Goal: Transaction & Acquisition: Purchase product/service

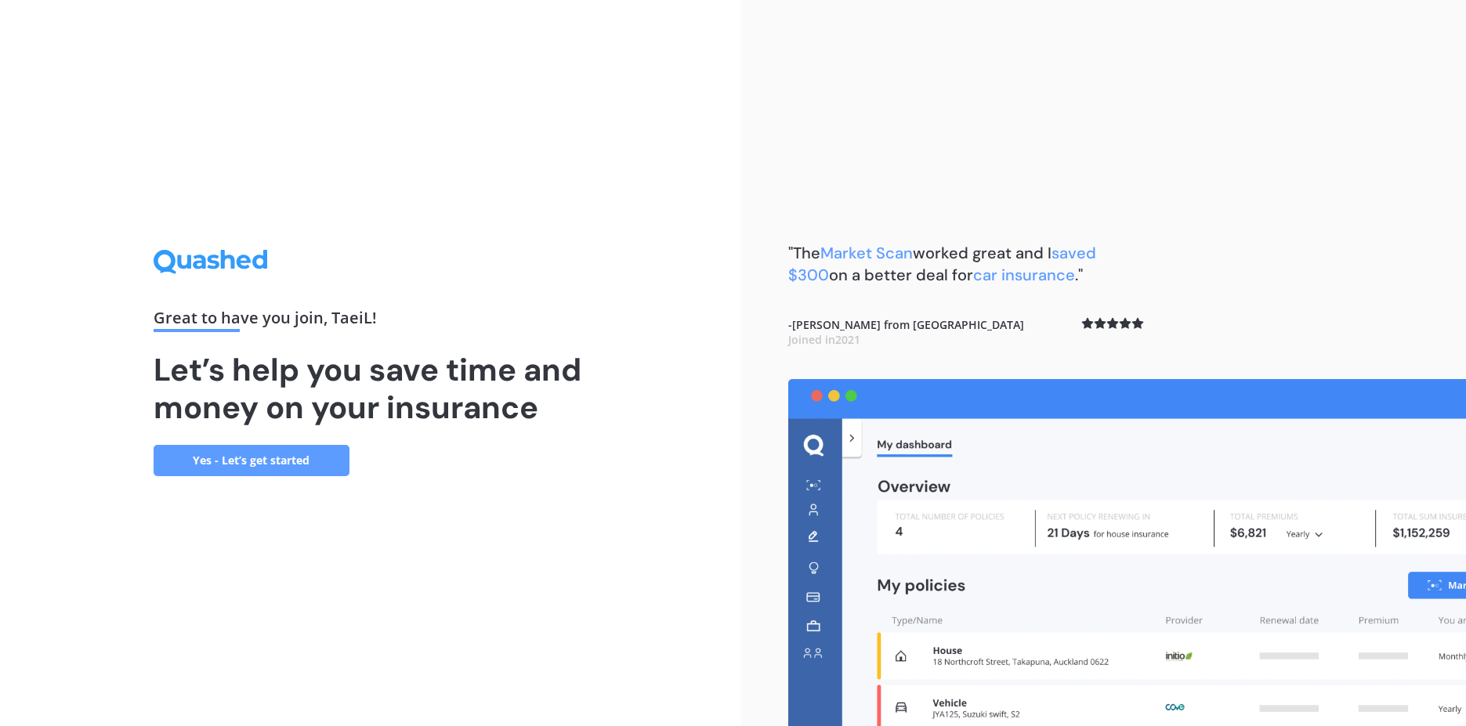
click at [261, 459] on link "Yes - Let’s get started" at bounding box center [252, 460] width 196 height 31
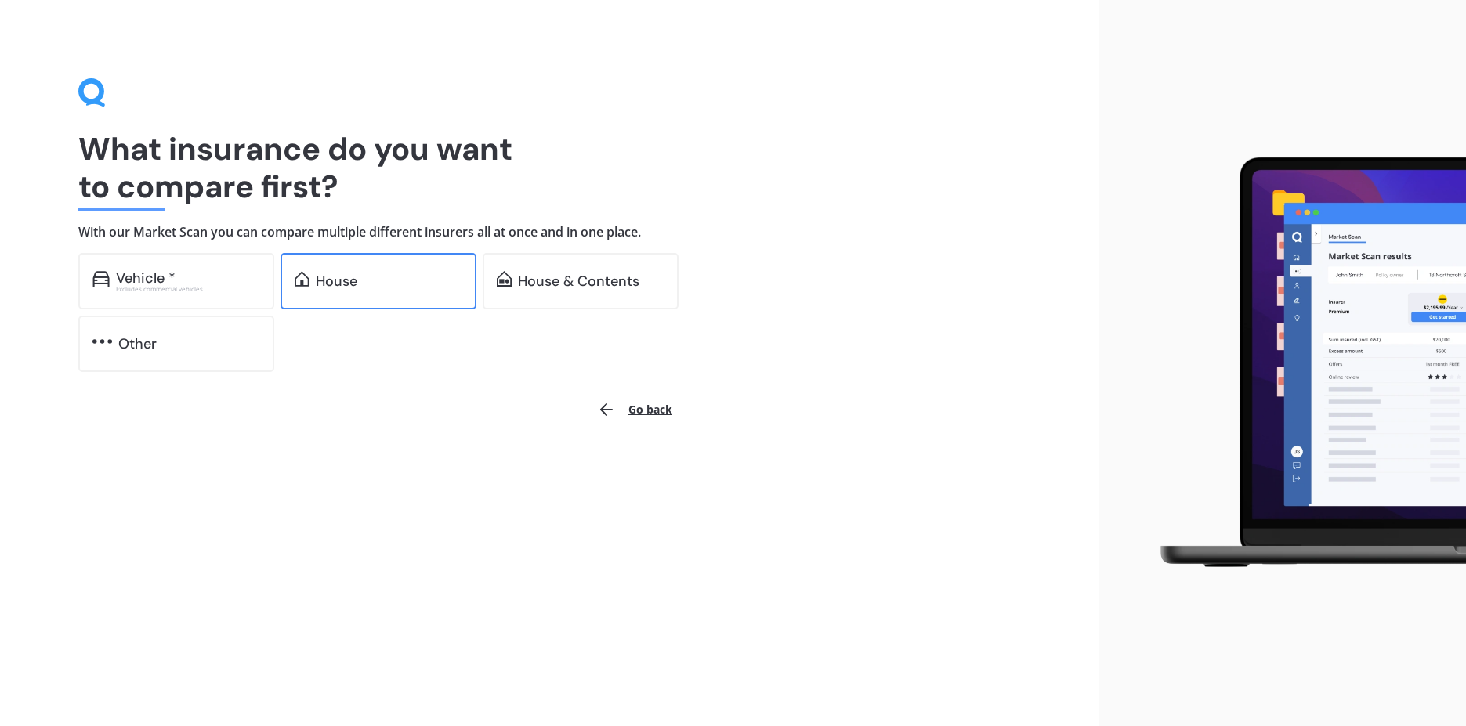
click at [377, 274] on div "House" at bounding box center [389, 281] width 147 height 16
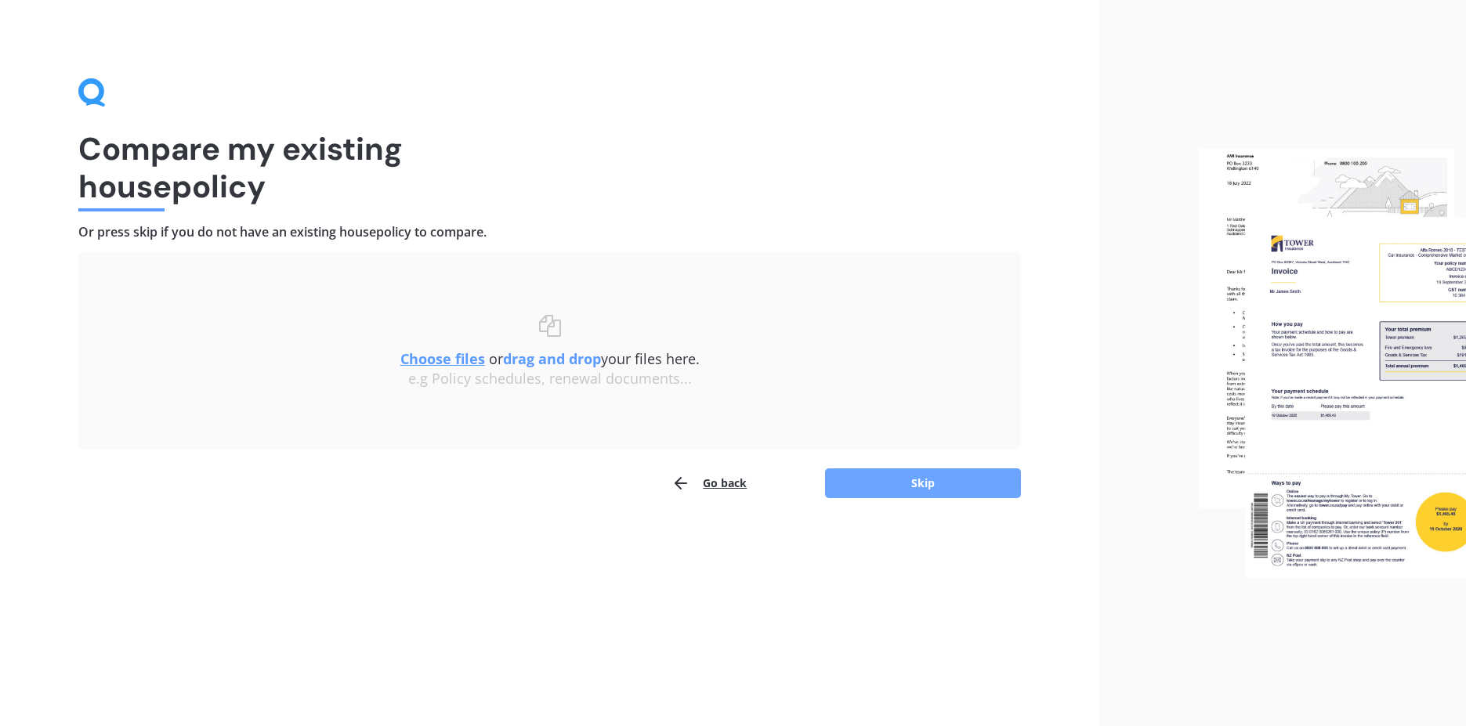
click at [928, 476] on button "Skip" at bounding box center [923, 483] width 196 height 30
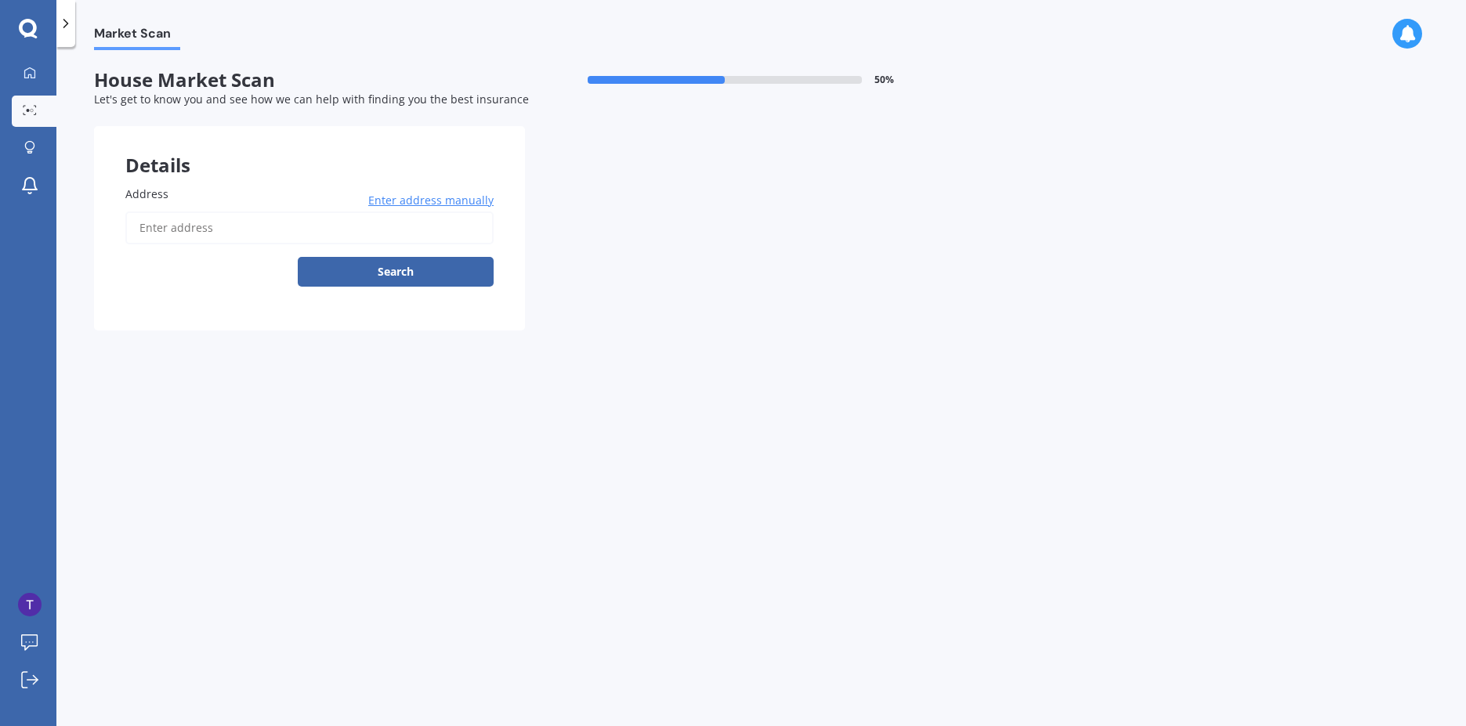
click at [300, 228] on input "Address" at bounding box center [309, 228] width 368 height 33
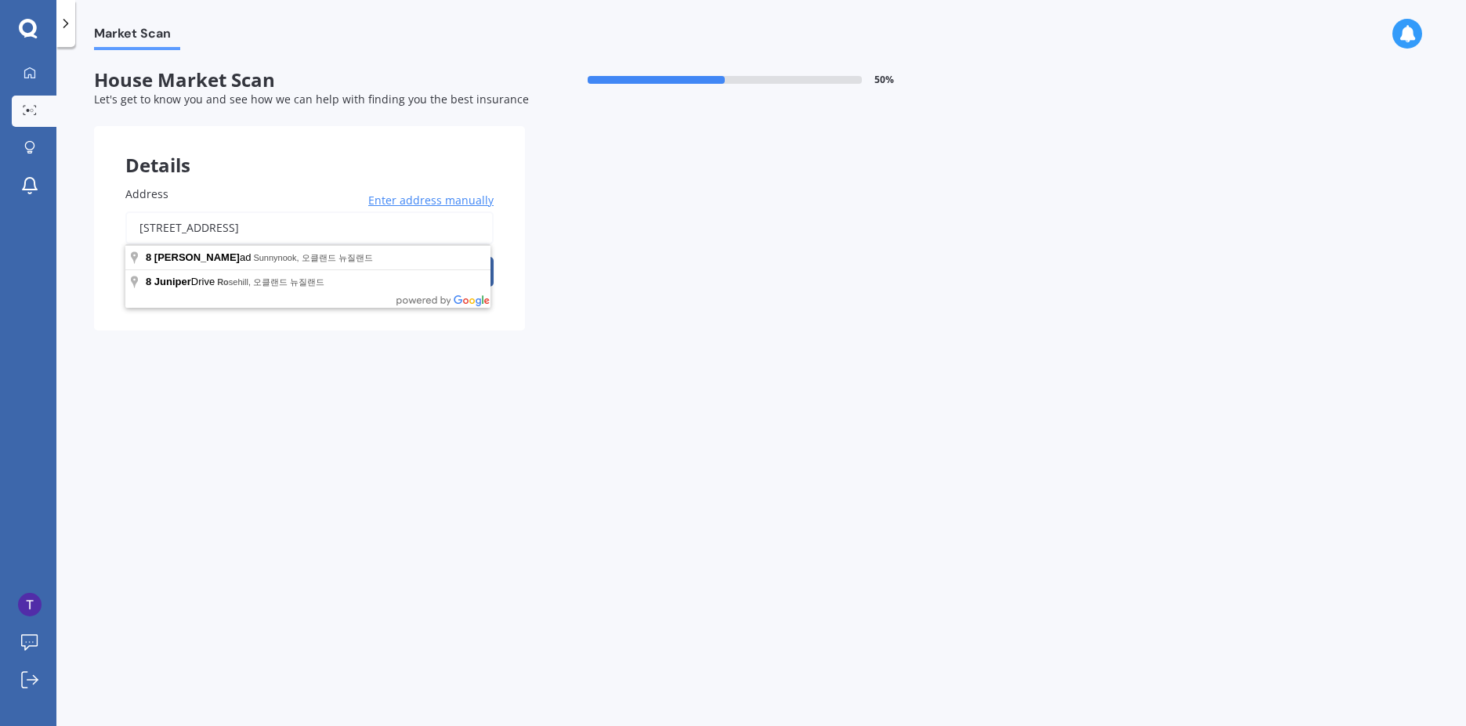
click at [298, 257] on button "Search" at bounding box center [396, 272] width 196 height 30
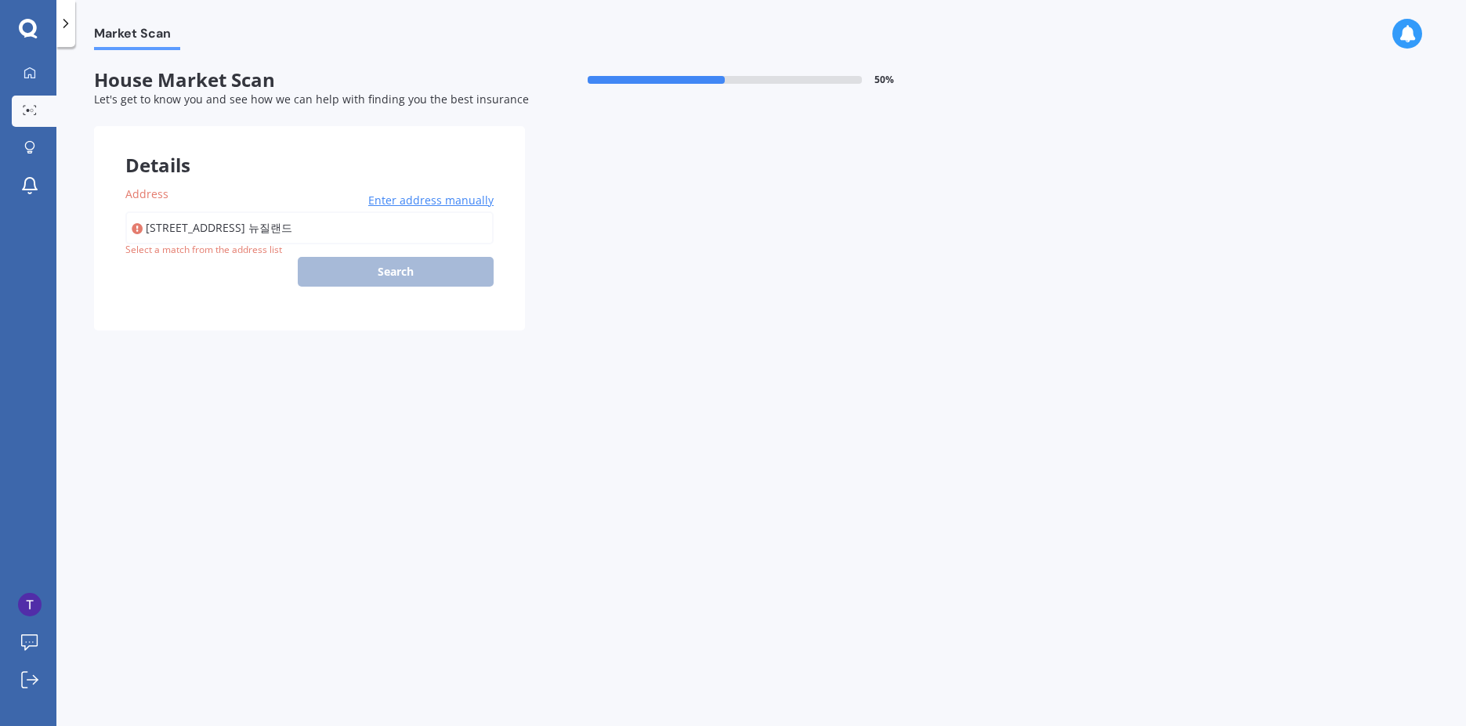
type input "[STREET_ADDRESS] [GEOGRAPHIC_DATA]"
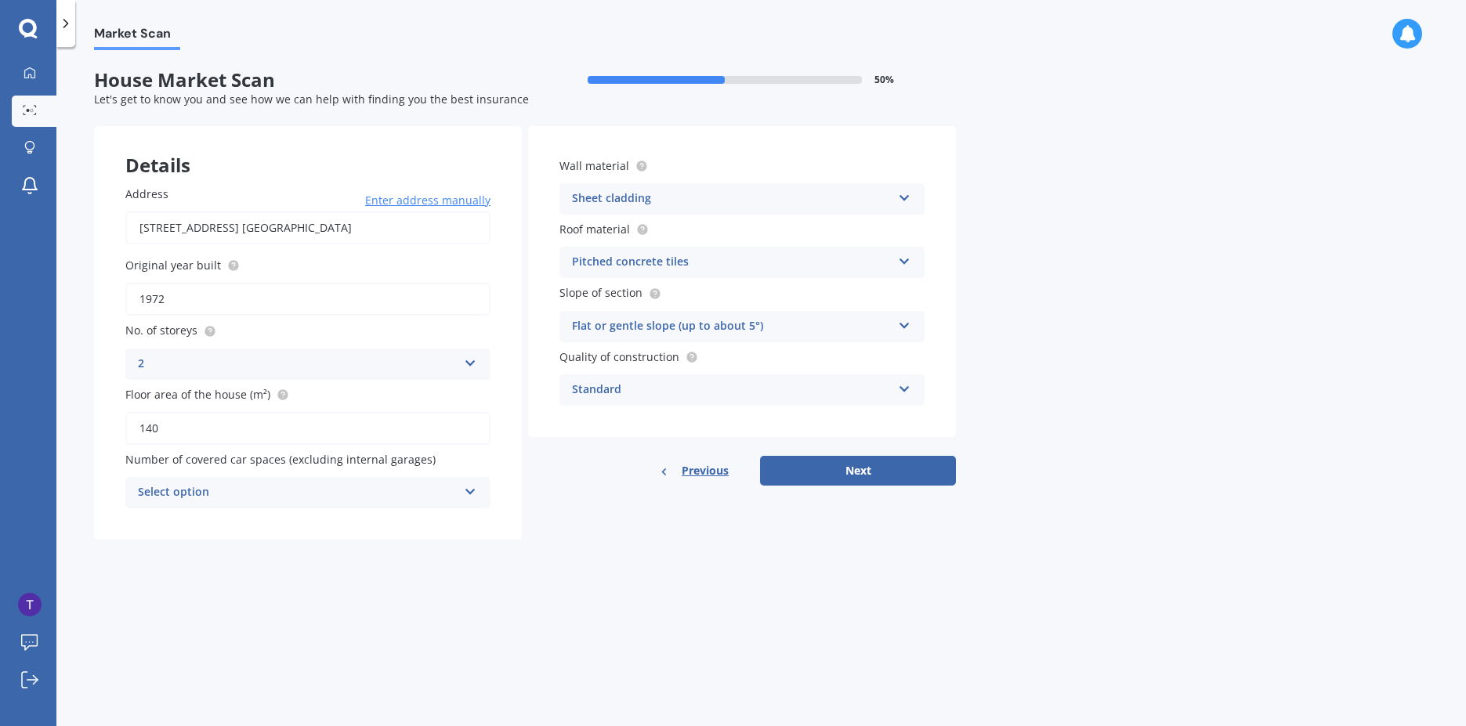
click at [320, 489] on div "Select option" at bounding box center [298, 492] width 320 height 19
click at [284, 580] on div "2" at bounding box center [308, 580] width 364 height 28
click at [888, 324] on div "Flat or gentle slope (up to about 5°)" at bounding box center [732, 326] width 320 height 19
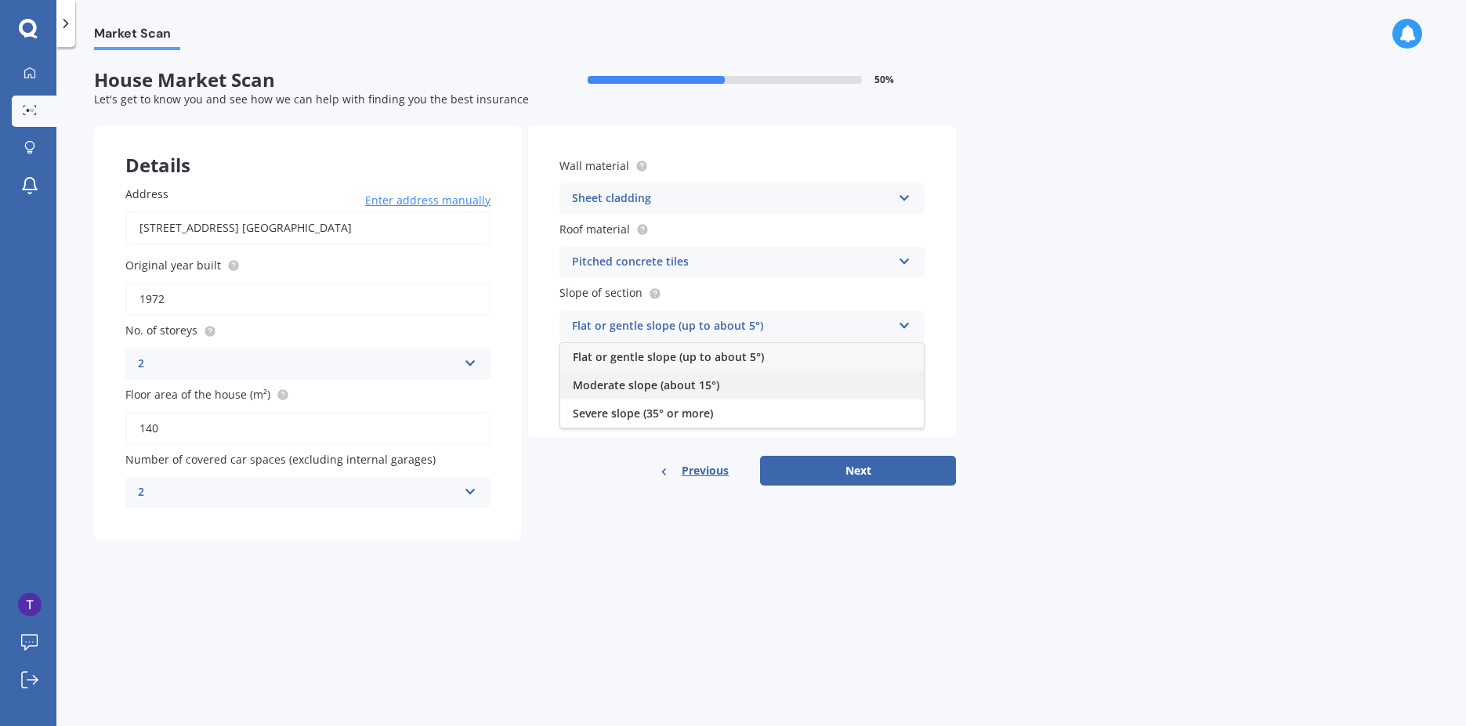
click at [824, 379] on div "Moderate slope (about 15°)" at bounding box center [742, 385] width 364 height 28
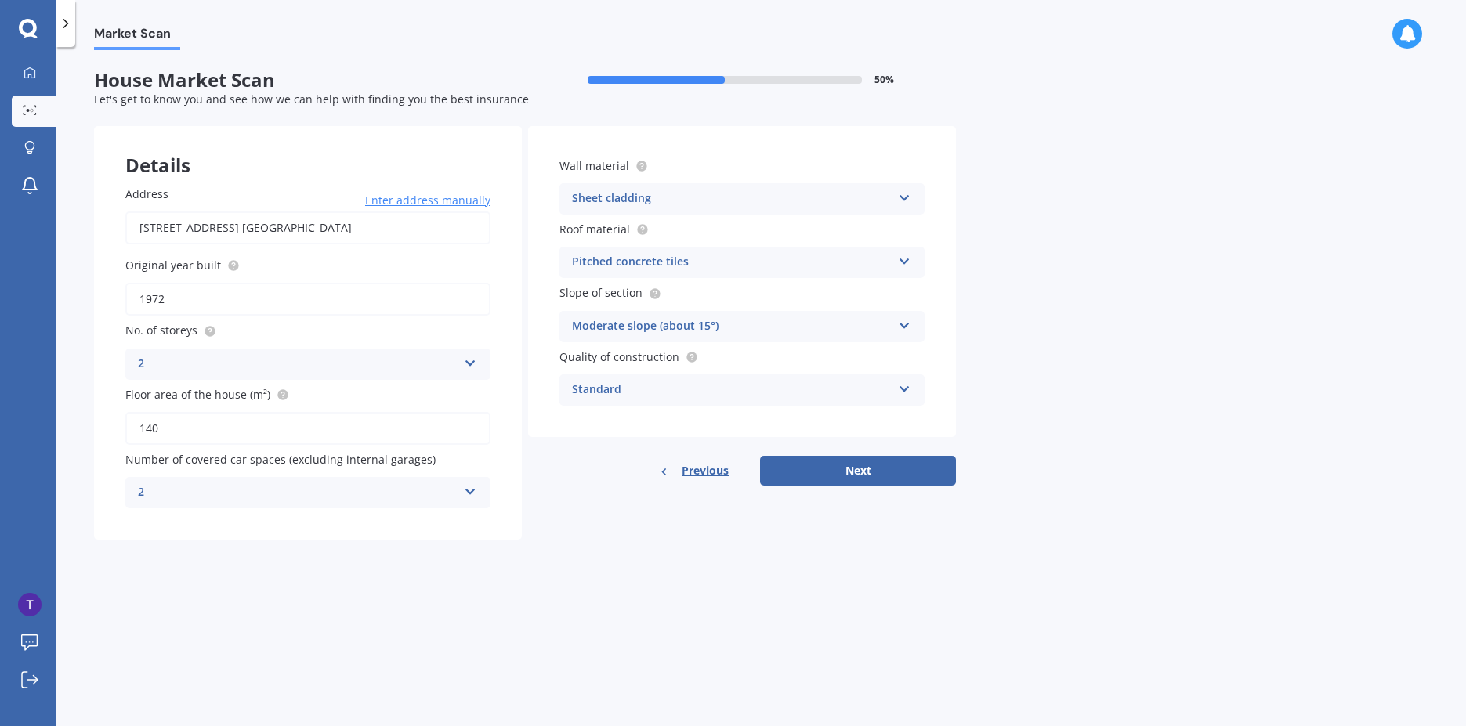
click at [824, 392] on div "Standard" at bounding box center [732, 390] width 320 height 19
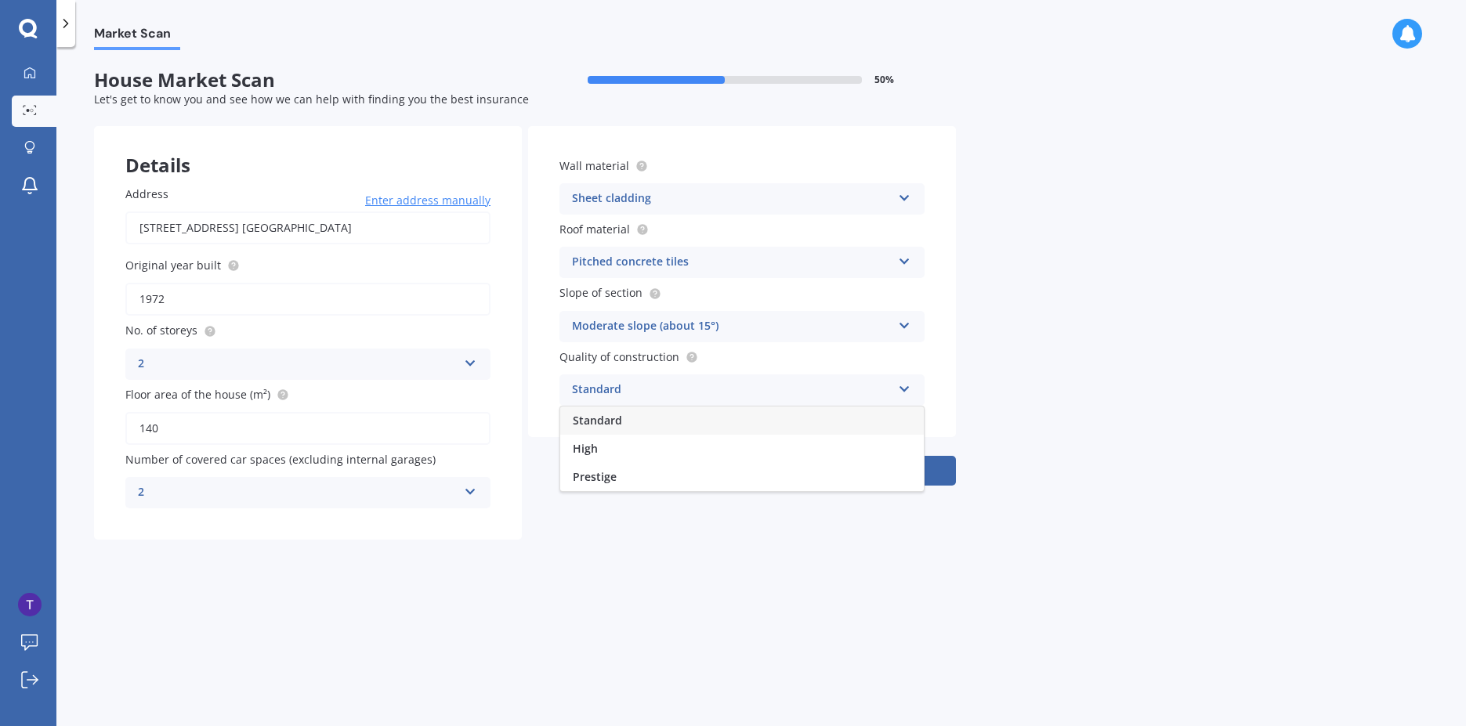
click at [824, 392] on div "Standard" at bounding box center [732, 390] width 320 height 19
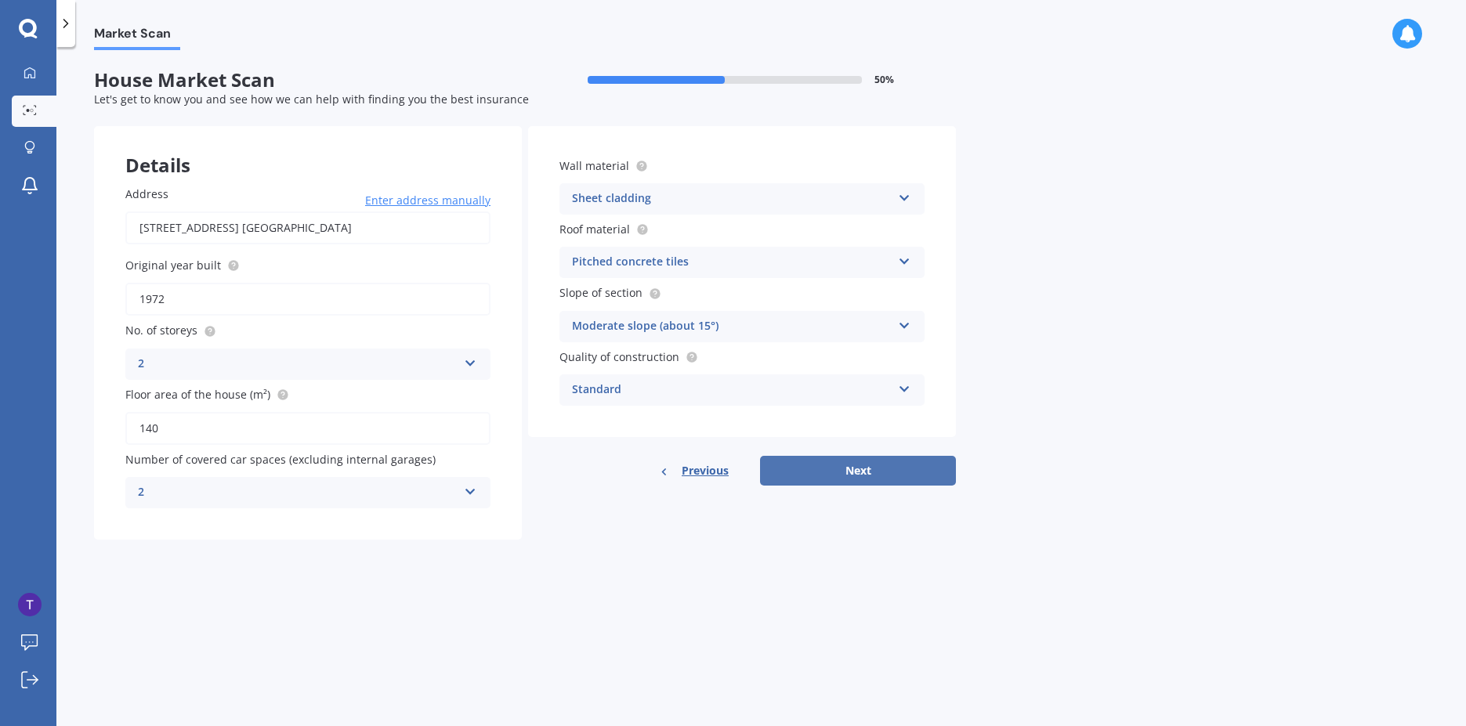
click at [868, 469] on button "Next" at bounding box center [858, 471] width 196 height 30
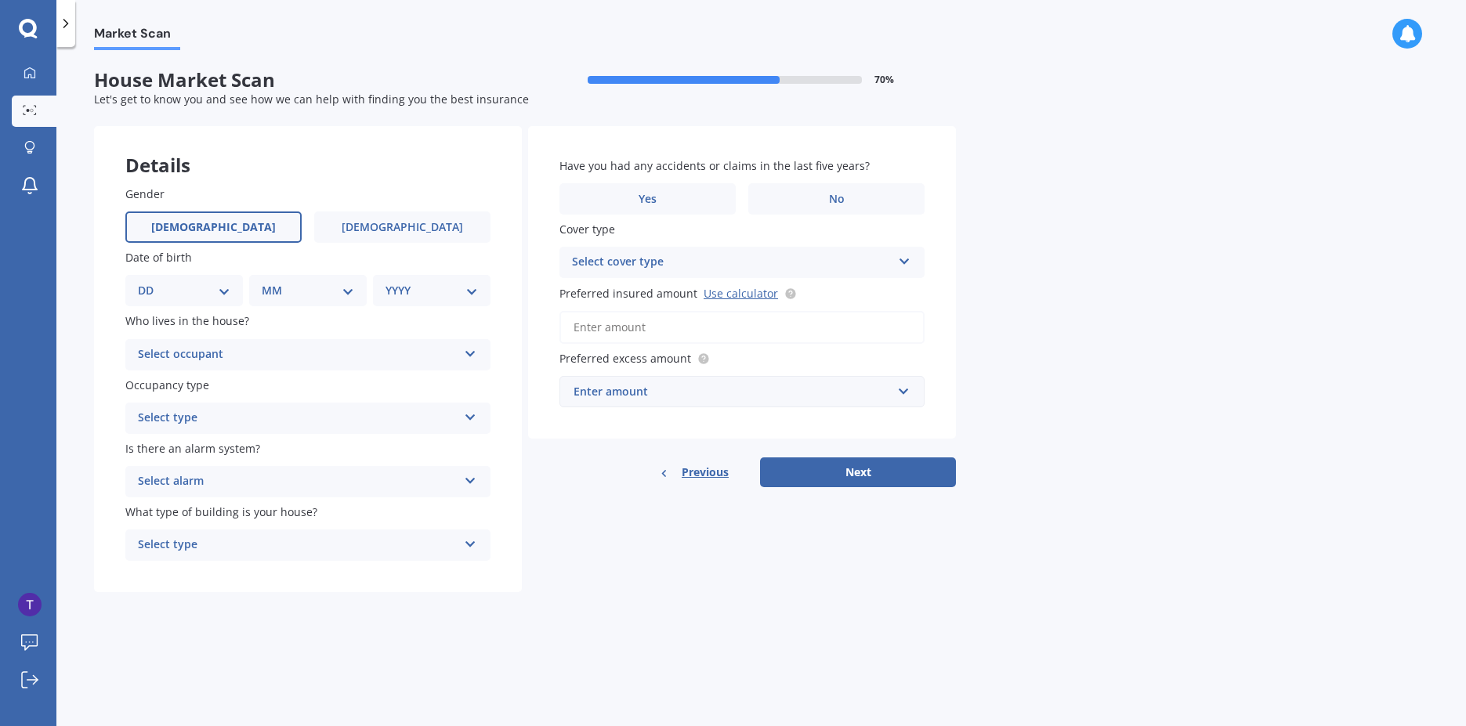
click at [182, 226] on label "[DEMOGRAPHIC_DATA]" at bounding box center [213, 227] width 176 height 31
click at [0, 0] on input "[DEMOGRAPHIC_DATA]" at bounding box center [0, 0] width 0 height 0
click at [157, 287] on select "DD 01 02 03 04 05 06 07 08 09 10 11 12 13 14 15 16 17 18 19 20 21 22 23 24 25 2…" at bounding box center [184, 290] width 92 height 17
select select "23"
click at [150, 282] on select "DD 01 02 03 04 05 06 07 08 09 10 11 12 13 14 15 16 17 18 19 20 21 22 23 24 25 2…" at bounding box center [184, 290] width 92 height 17
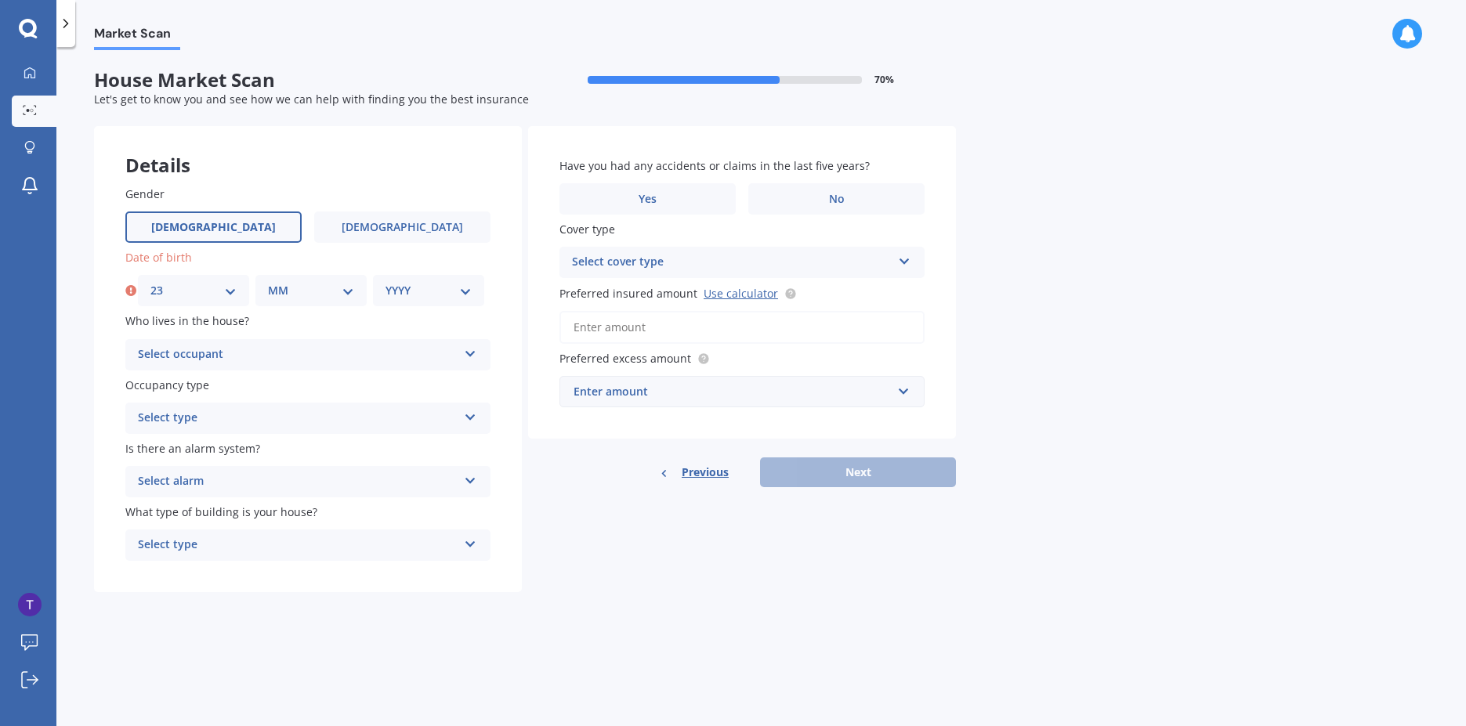
click at [302, 291] on select "MM 01 02 03 04 05 06 07 08 09 10 11 12" at bounding box center [311, 290] width 86 height 17
select select "10"
click at [268, 282] on select "MM 01 02 03 04 05 06 07 08 09 10 11 12" at bounding box center [311, 290] width 86 height 17
click at [400, 282] on select "YYYY 2009 2008 2007 2006 2005 2004 2003 2002 2001 2000 1999 1998 1997 1996 1995…" at bounding box center [428, 290] width 86 height 17
select select "1983"
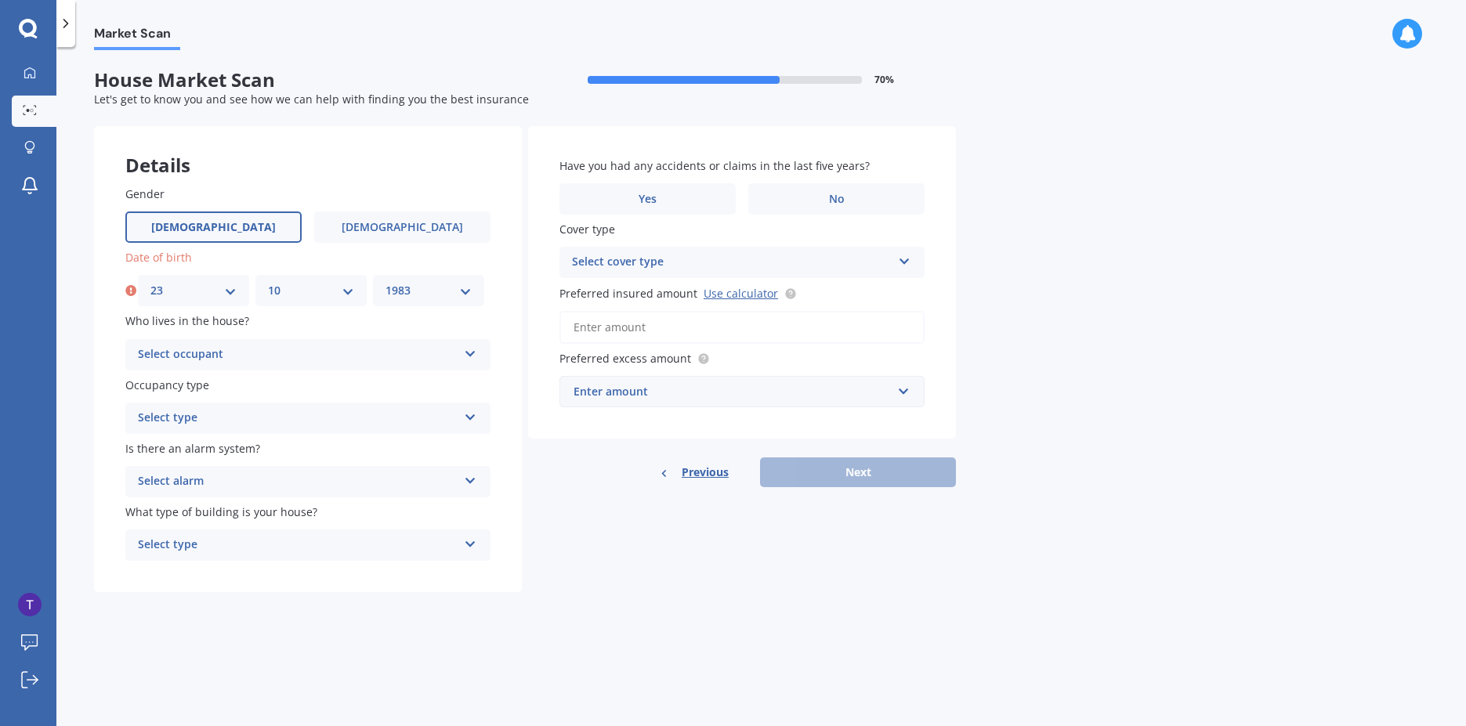
click at [385, 282] on select "YYYY 2009 2008 2007 2006 2005 2004 2003 2002 2001 2000 1999 1998 1997 1996 1995…" at bounding box center [428, 290] width 86 height 17
click at [274, 355] on div "Select occupant" at bounding box center [298, 354] width 320 height 19
click at [274, 394] on div "Owner" at bounding box center [308, 385] width 364 height 28
click at [279, 415] on div "Select type" at bounding box center [298, 418] width 320 height 19
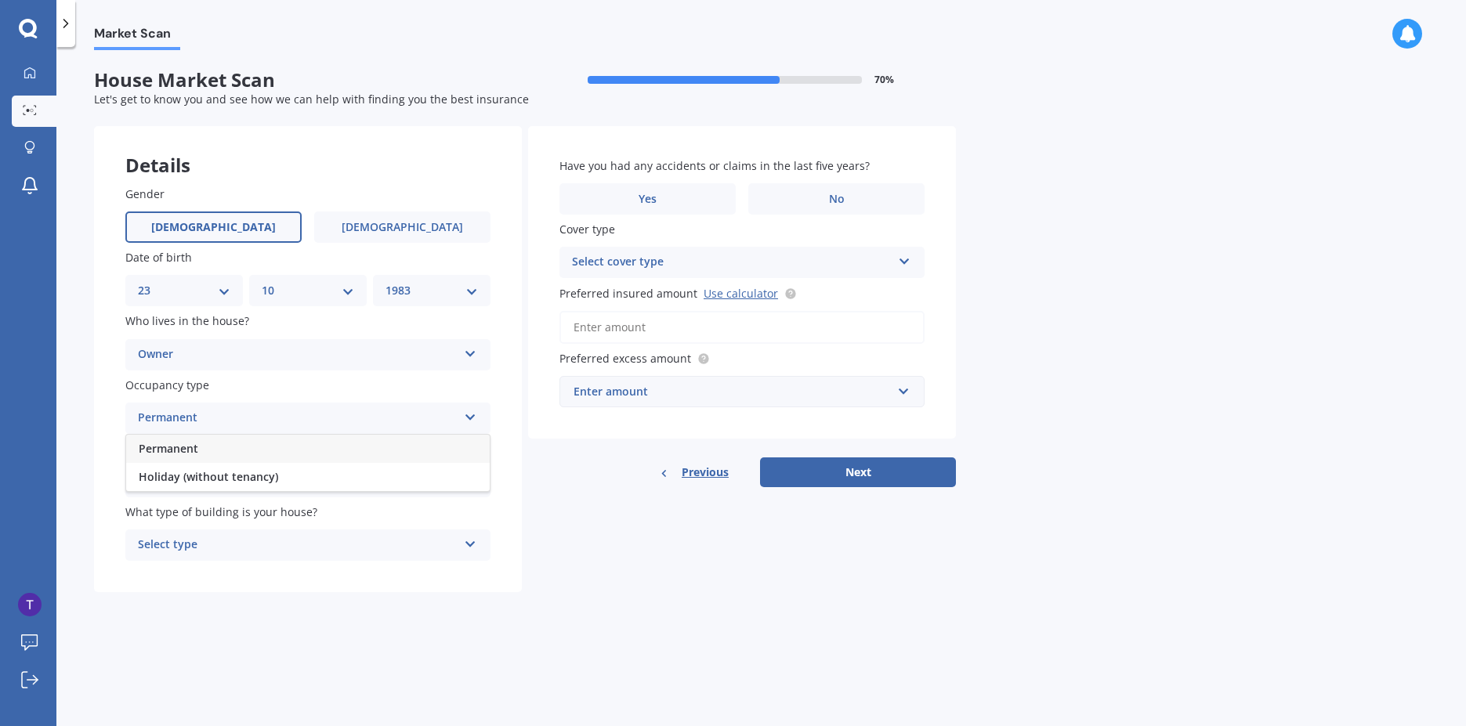
click at [270, 450] on div "Permanent" at bounding box center [308, 449] width 364 height 28
click at [280, 476] on div "Select alarm" at bounding box center [298, 481] width 320 height 19
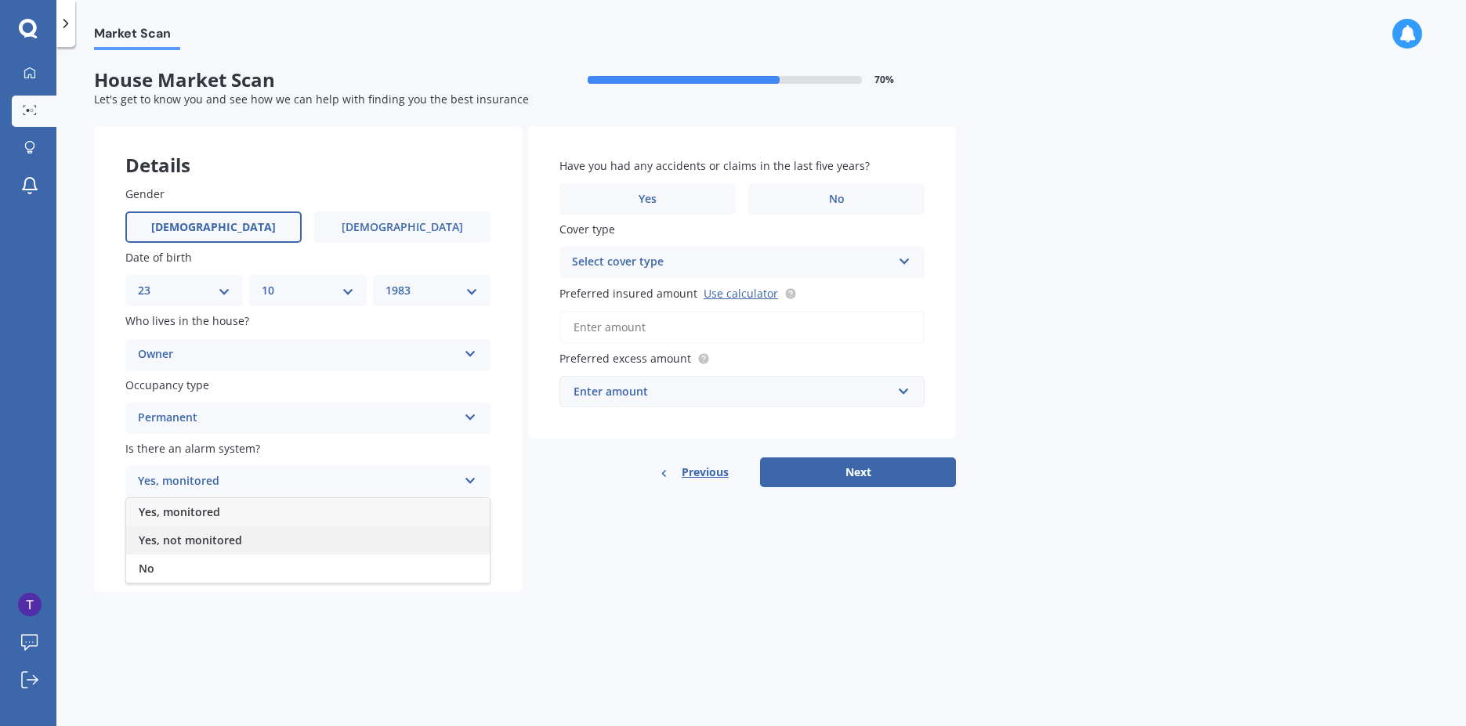
click at [282, 544] on div "Yes, not monitored" at bounding box center [308, 540] width 364 height 28
click at [392, 548] on div "Select type" at bounding box center [298, 545] width 320 height 19
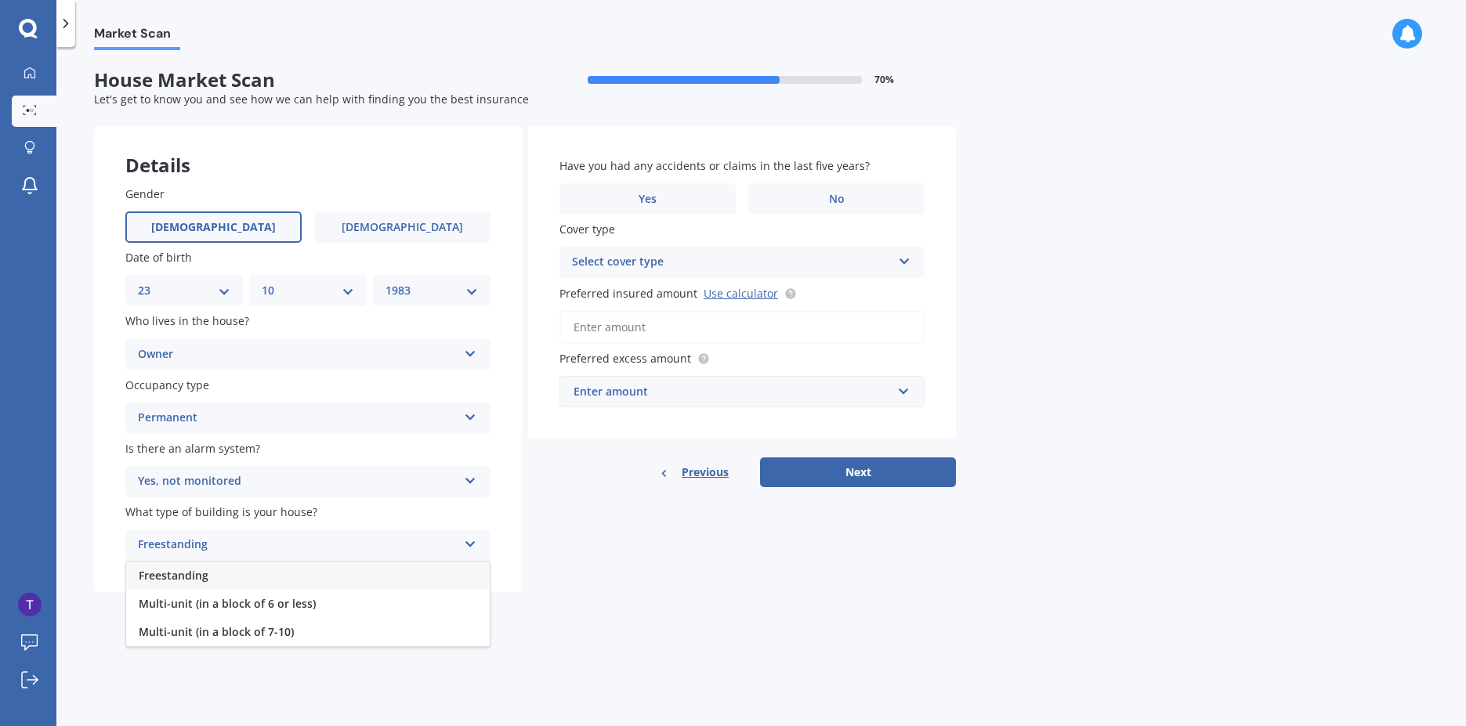
click at [387, 585] on div "Freestanding" at bounding box center [308, 576] width 364 height 28
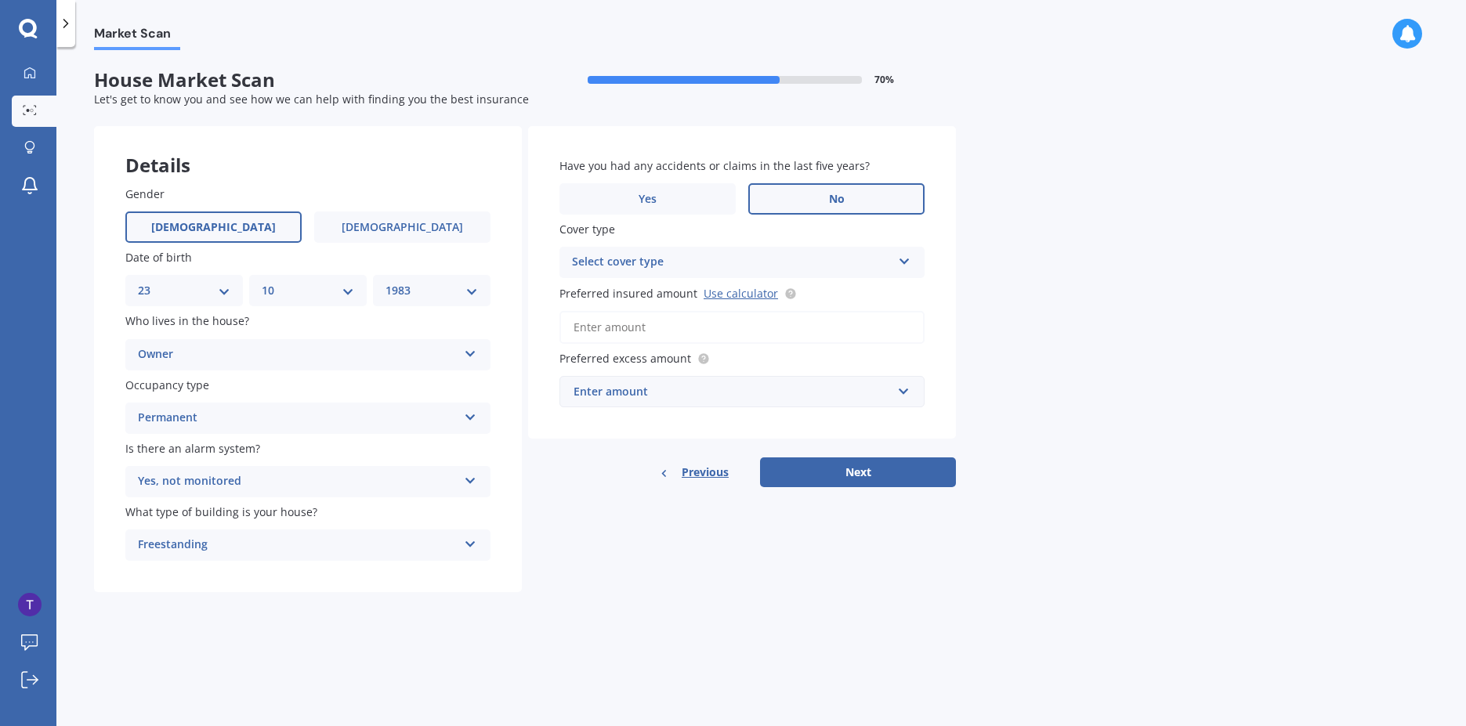
click at [816, 204] on label "No" at bounding box center [836, 198] width 176 height 31
click at [0, 0] on input "No" at bounding box center [0, 0] width 0 height 0
click at [801, 273] on div "Select cover type High" at bounding box center [741, 262] width 365 height 31
click at [1112, 267] on div "Market Scan House Market Scan 70 % Let's get to know you and see how we can hel…" at bounding box center [760, 389] width 1409 height 679
click at [740, 297] on link "Use calculator" at bounding box center [741, 293] width 74 height 15
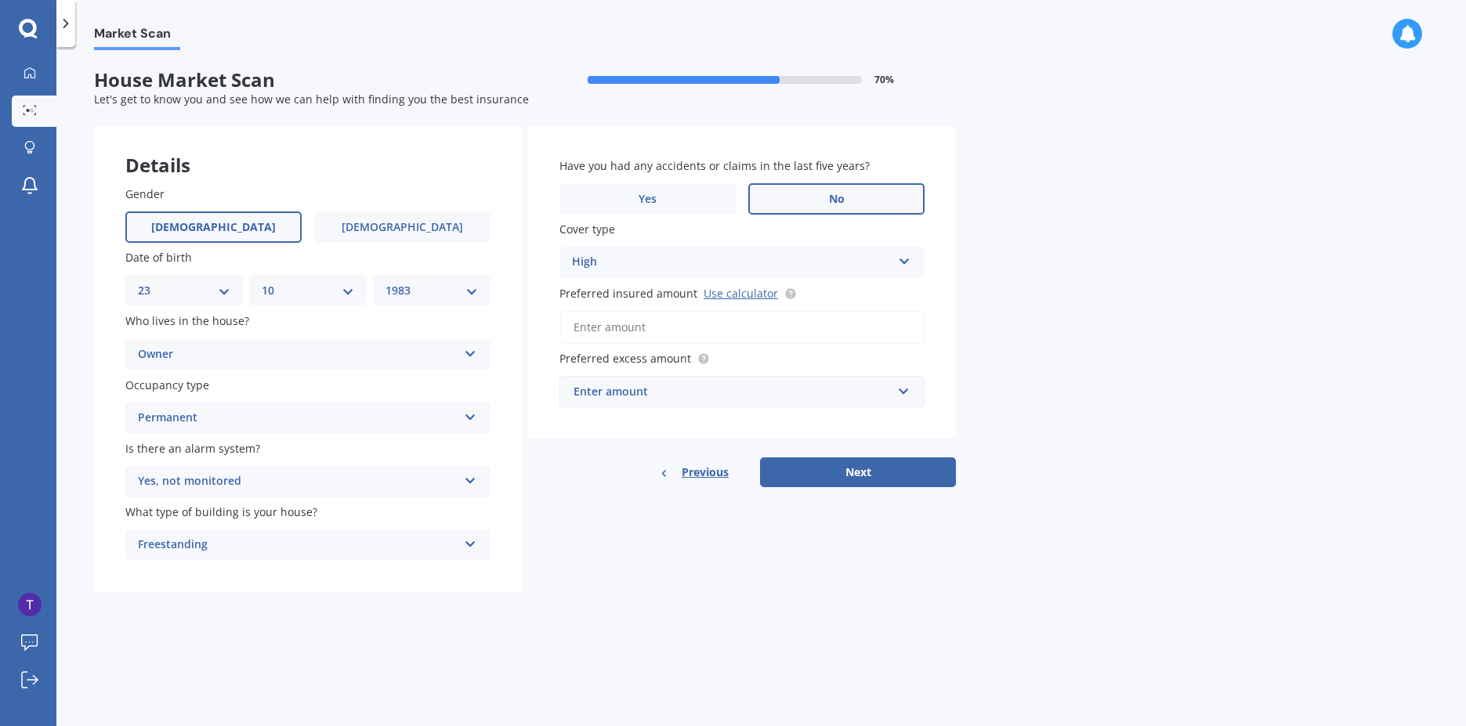
click at [687, 399] on div "Enter amount" at bounding box center [732, 391] width 318 height 17
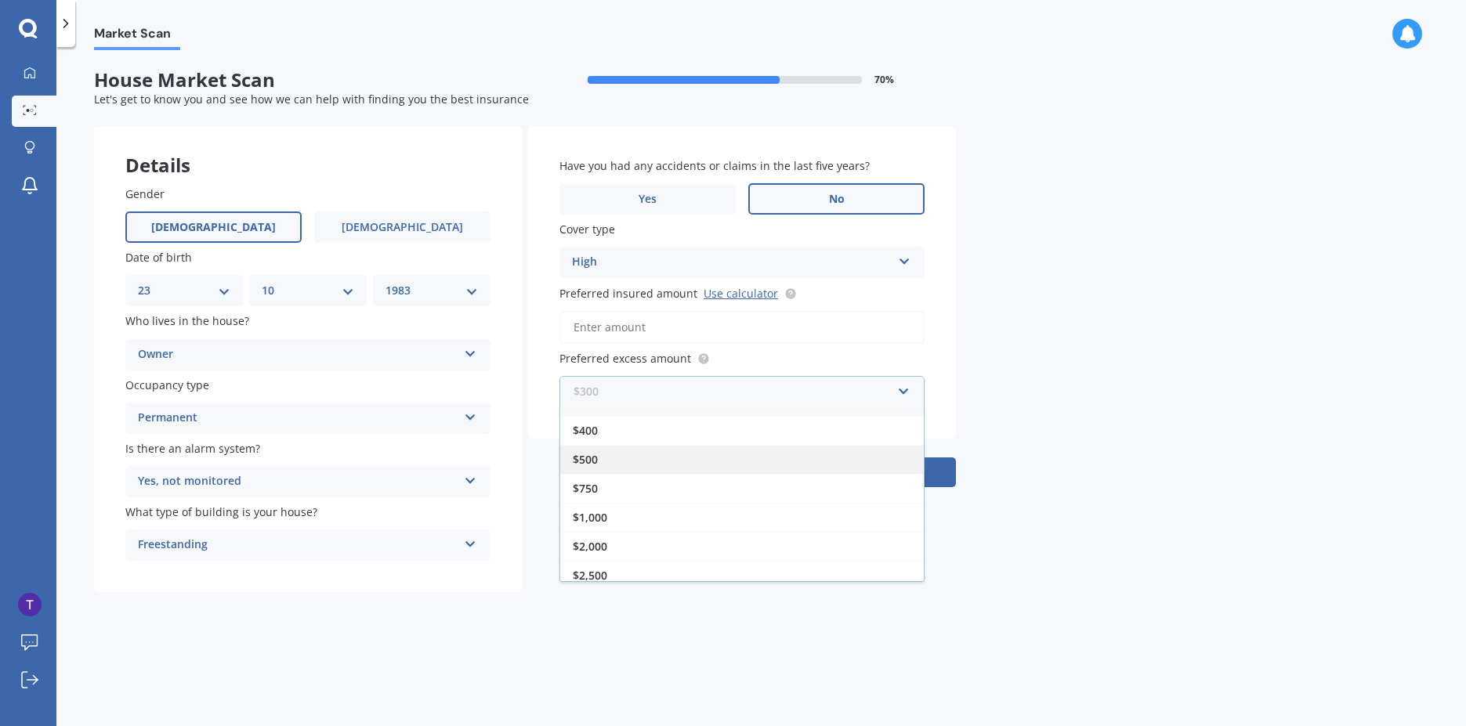
scroll to position [28, 0]
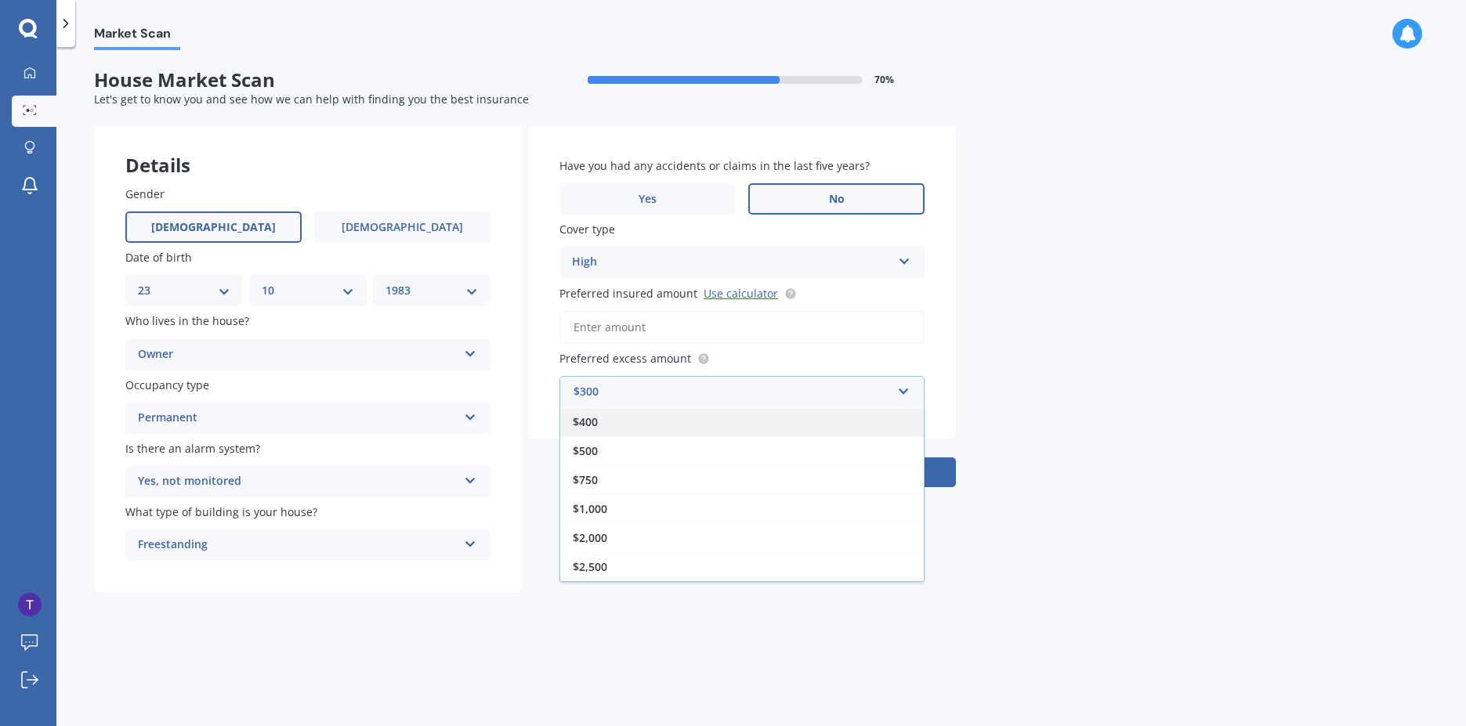
click at [692, 419] on div "$400" at bounding box center [742, 421] width 364 height 29
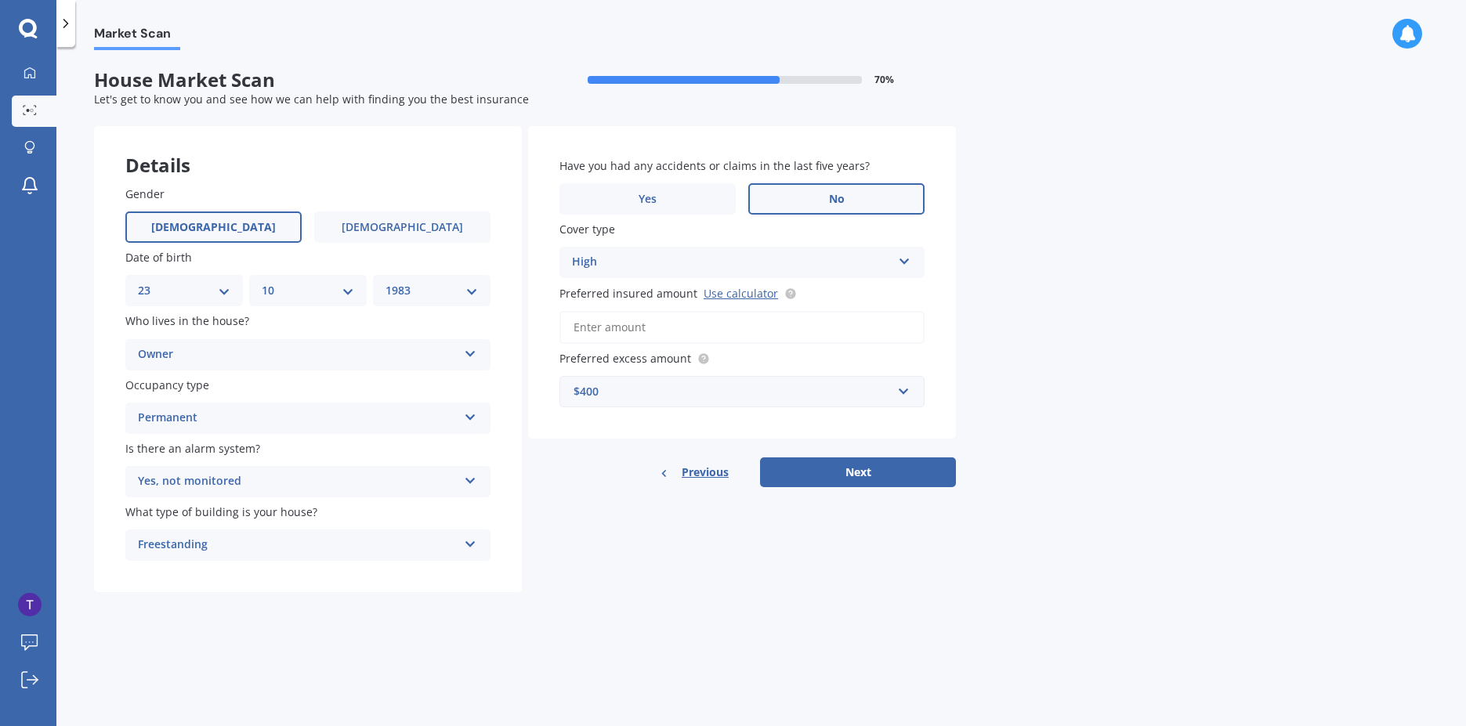
click at [666, 321] on input "Preferred insured amount Use calculator" at bounding box center [741, 327] width 365 height 33
paste input "$644,578"
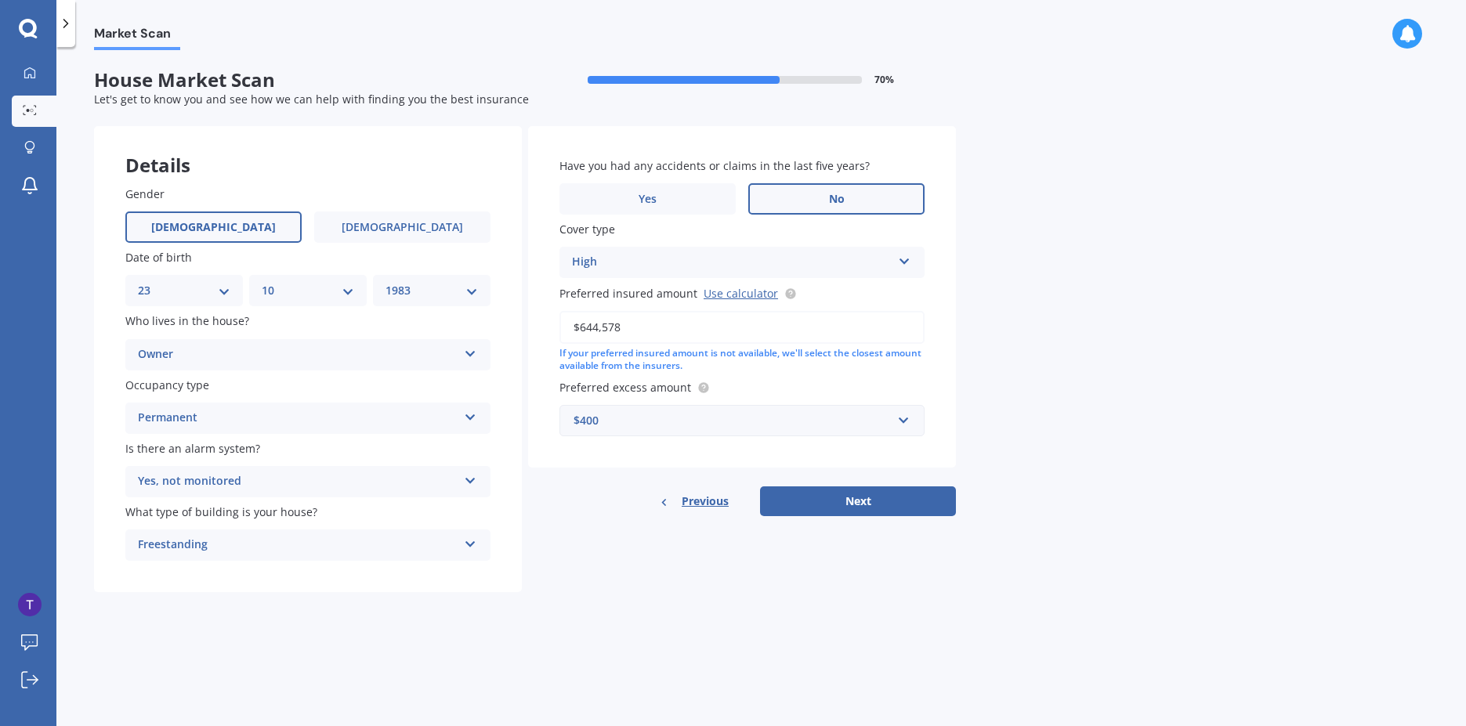
click at [1059, 374] on div "Market Scan House Market Scan 70 % Let's get to know you and see how we can hel…" at bounding box center [760, 389] width 1409 height 679
drag, startPoint x: 646, startPoint y: 327, endPoint x: 526, endPoint y: 295, distance: 124.9
click at [522, 296] on div "Details Gender [DEMOGRAPHIC_DATA] [DEMOGRAPHIC_DATA] Date of birth DD 01 02 03 …" at bounding box center [525, 359] width 862 height 467
type input "$566,116"
click at [870, 505] on button "Next" at bounding box center [858, 502] width 196 height 30
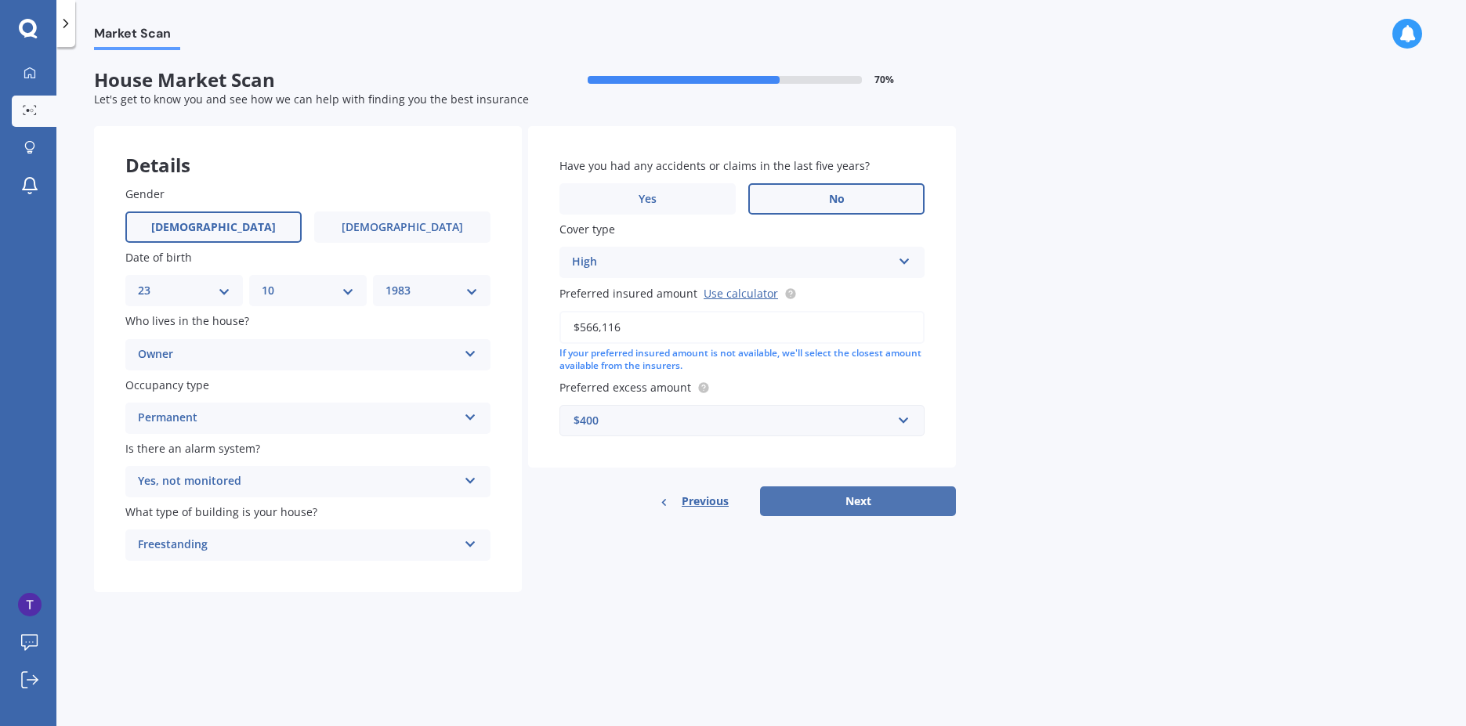
select select "23"
select select "10"
select select "1983"
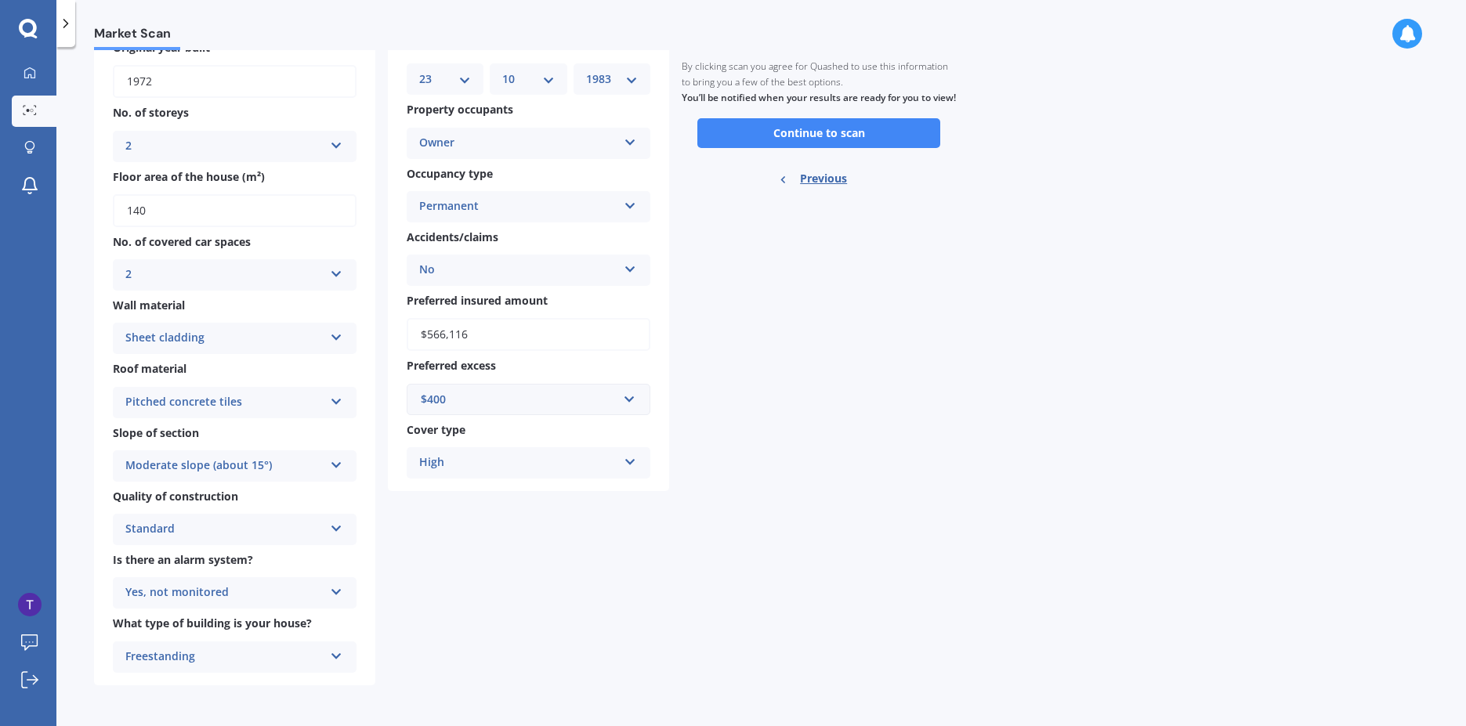
scroll to position [0, 0]
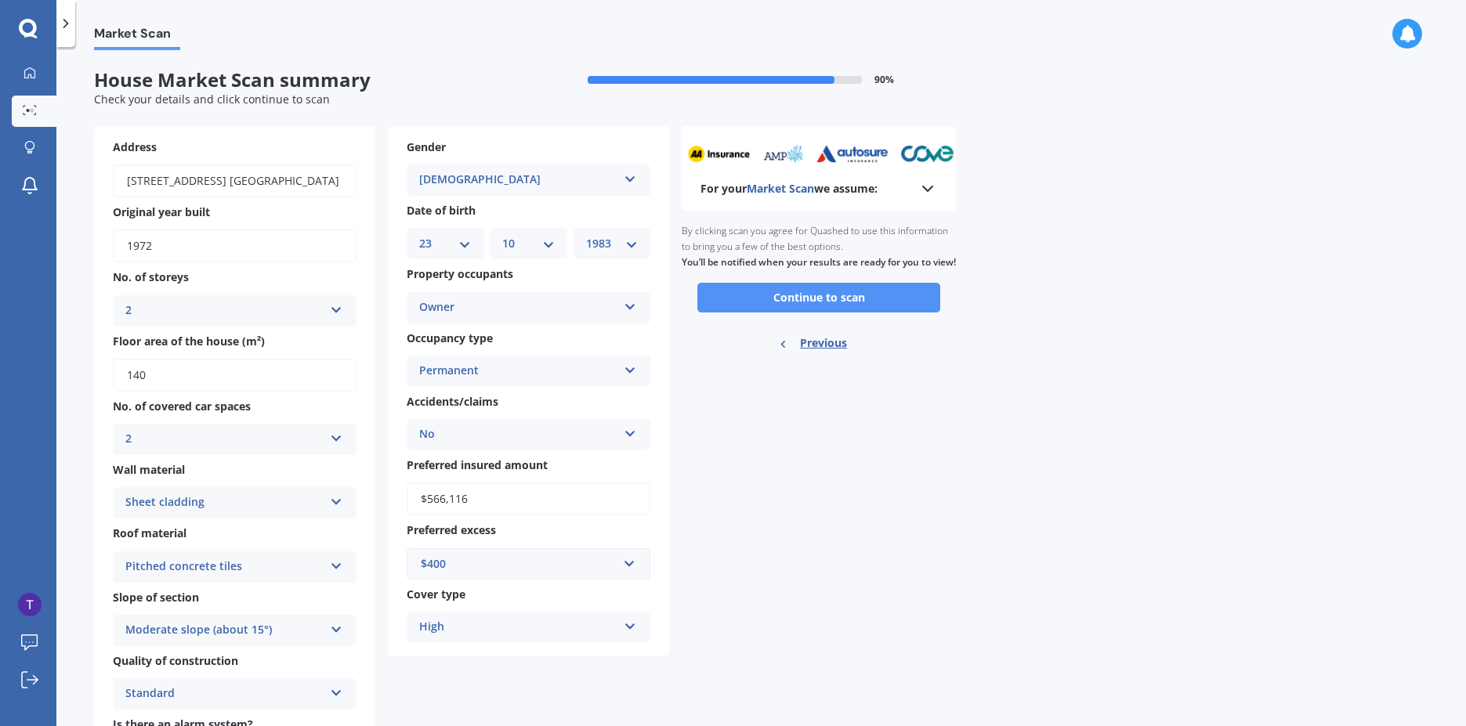
click at [888, 313] on button "Continue to scan" at bounding box center [818, 298] width 243 height 30
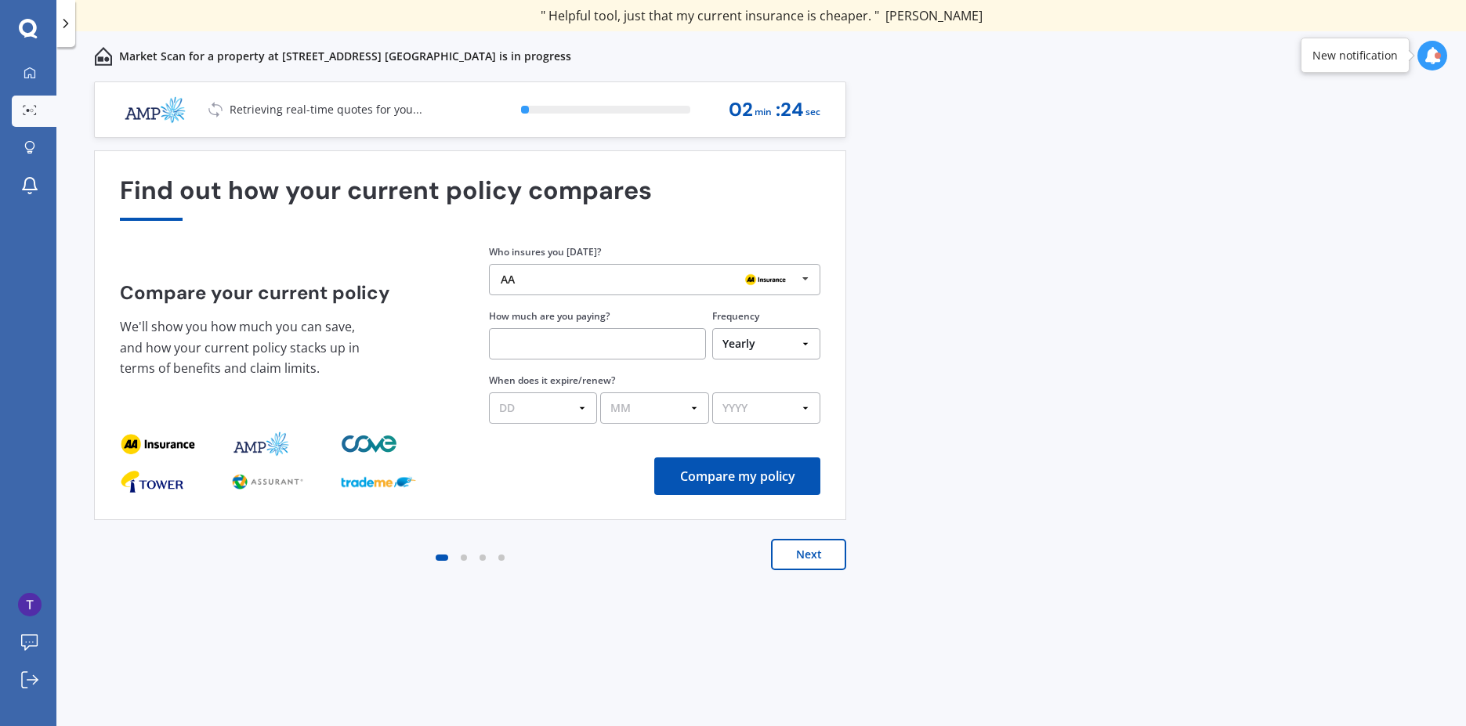
click at [628, 270] on div "AA AA Tower AMI State AMP ANZ ASB BNZ Trade Me Insurance Westpac Other" at bounding box center [654, 279] width 331 height 31
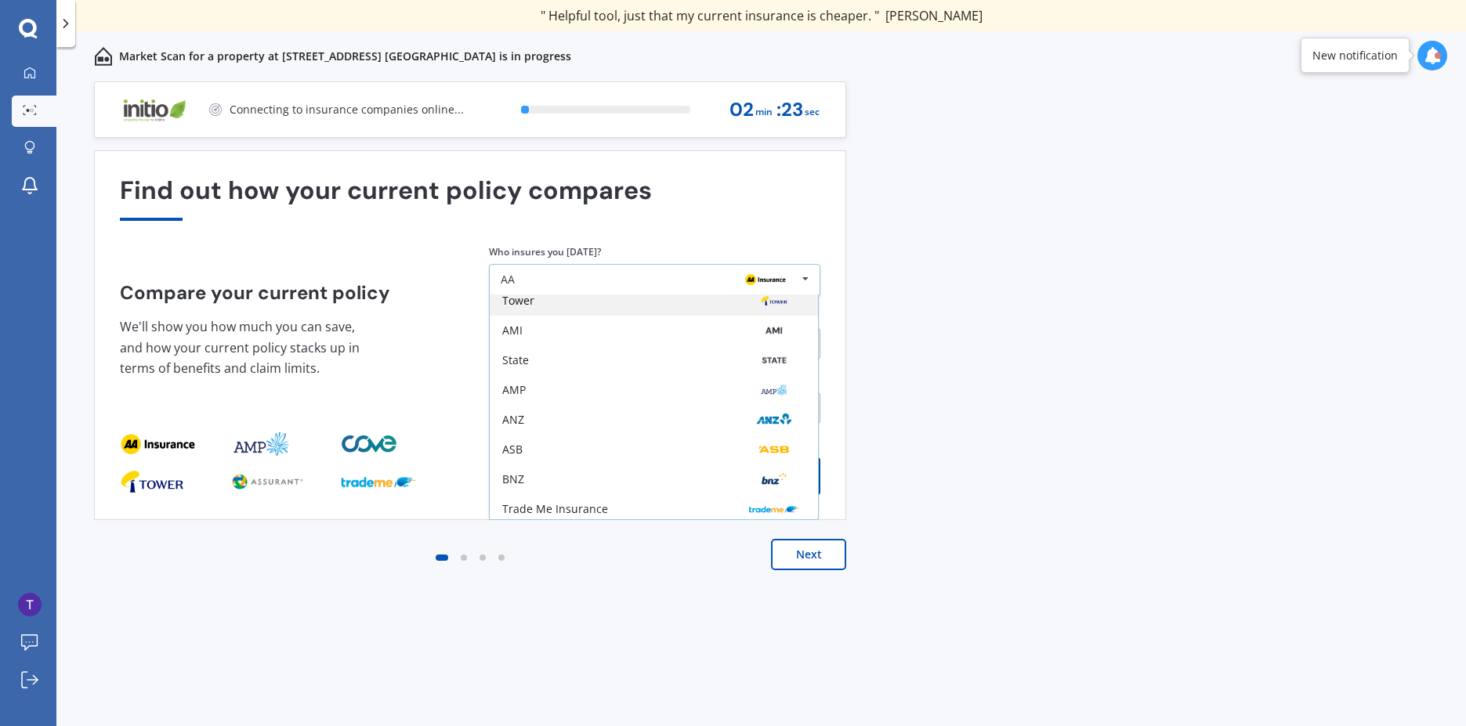
scroll to position [103, 0]
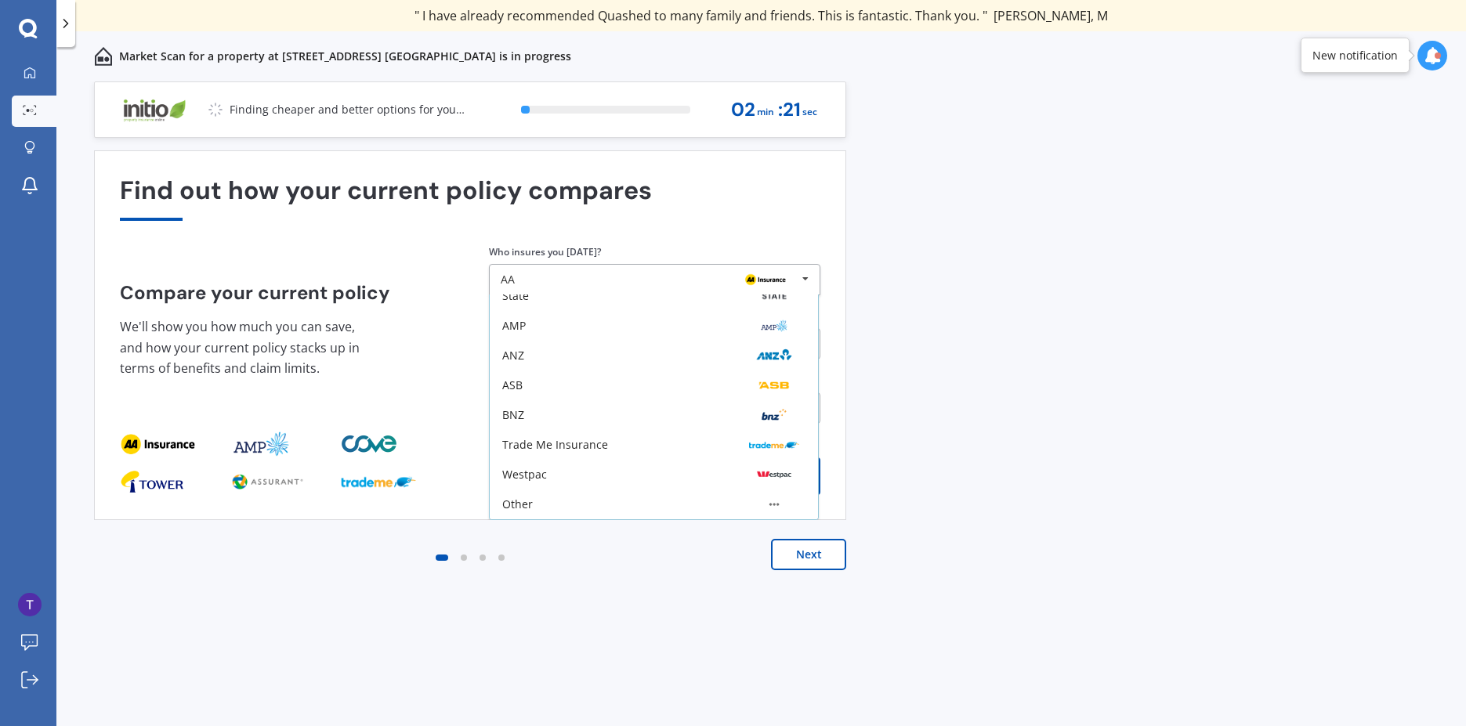
click at [978, 233] on div "Previous 60,000+ Kiwis have signed up to shop and save on insurance with us " H…" at bounding box center [760, 420] width 1409 height 679
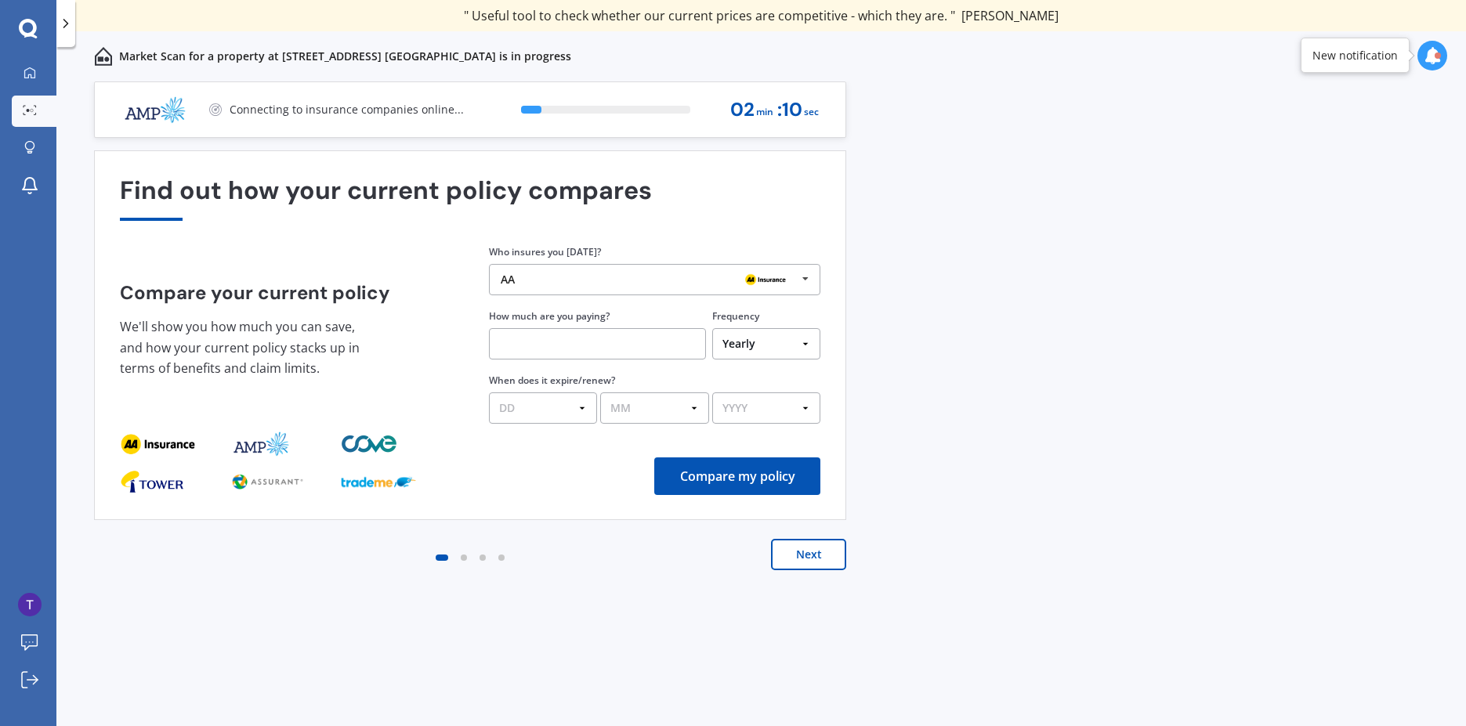
click at [548, 338] on input "text" at bounding box center [597, 343] width 217 height 31
click at [594, 285] on div "AA" at bounding box center [649, 279] width 296 height 13
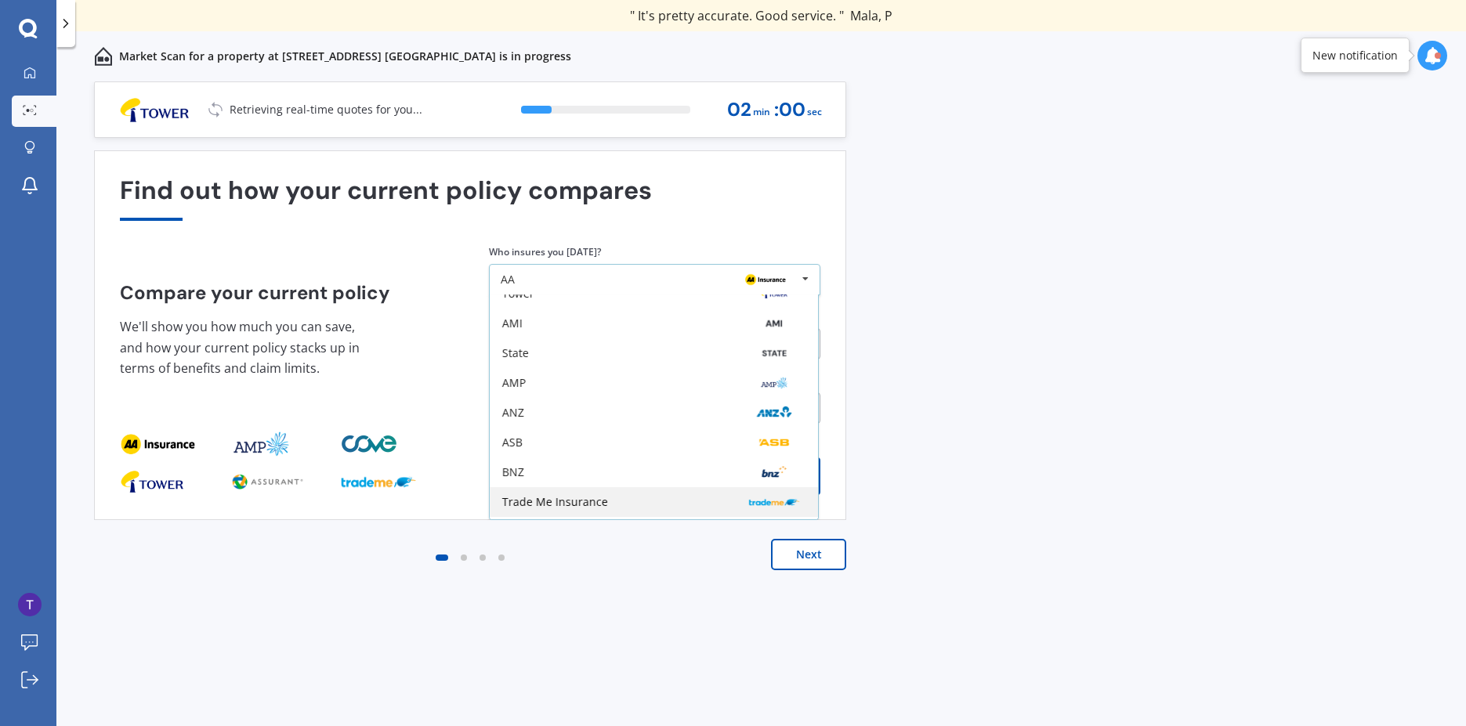
scroll to position [0, 0]
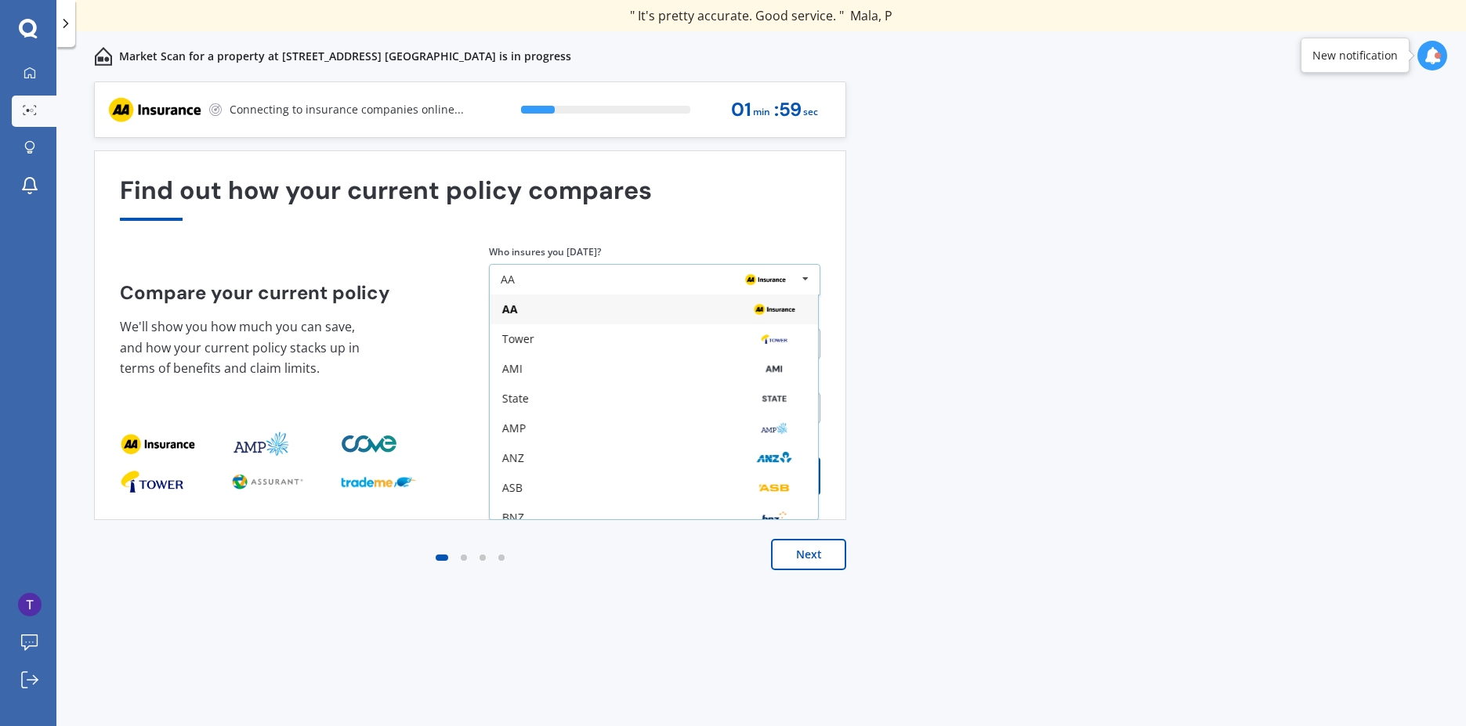
click at [684, 306] on div "AA" at bounding box center [653, 309] width 303 height 13
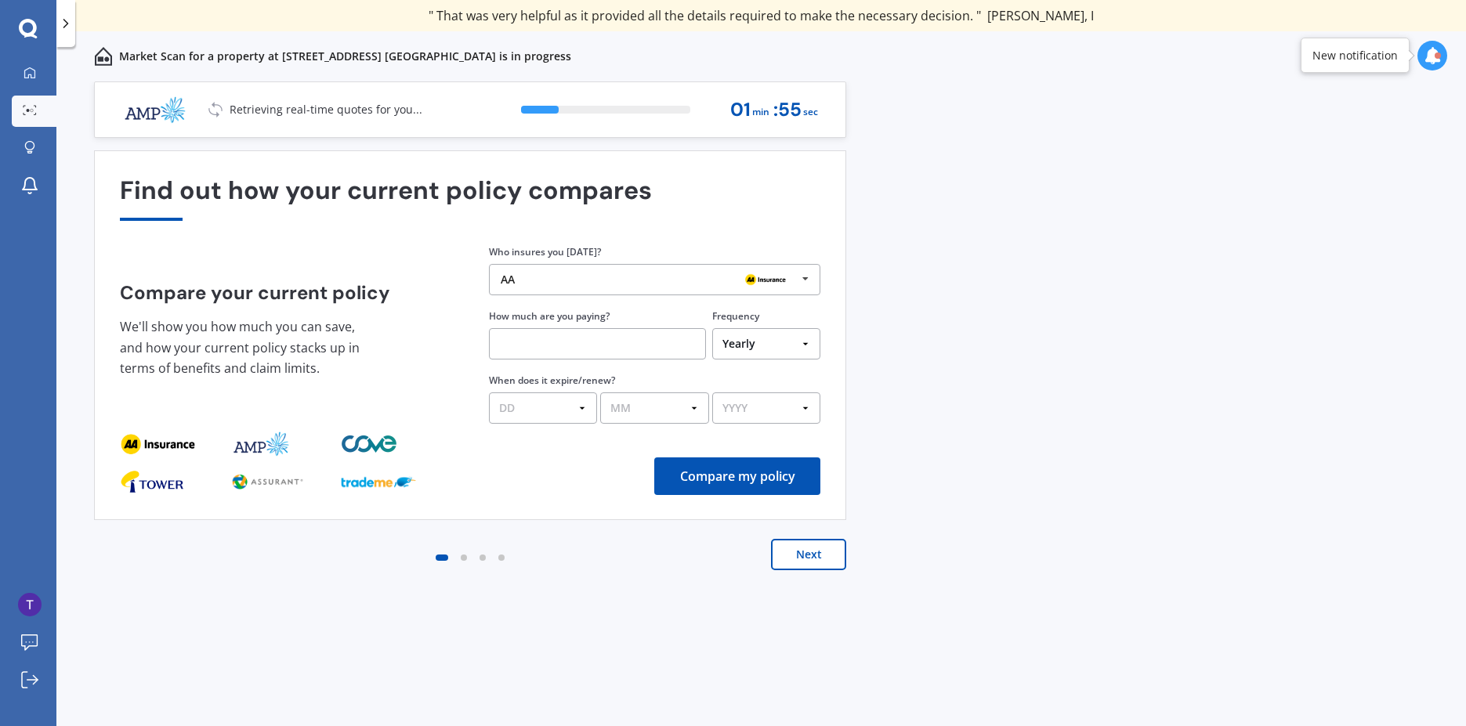
click at [562, 409] on select "DD 01 02 03 04 05 06 07 08 09 10 11 12 13 14 15 16 17 18 19 20 21 22 23 24 25 2…" at bounding box center [543, 408] width 108 height 31
click at [1110, 353] on div "Previous 60,000+ Kiwis have signed up to shop and save on insurance with us " H…" at bounding box center [760, 420] width 1409 height 679
click at [607, 344] on input "text" at bounding box center [597, 343] width 217 height 31
click at [770, 363] on div "Who insures you [DATE]? AA AA Tower AMI State AMP ANZ ASB BNZ Trade Me Insuranc…" at bounding box center [654, 334] width 331 height 180
click at [769, 351] on select "Yearly Six-Monthly Quarterly Monthly Fortnightly Weekly One-Off" at bounding box center [766, 343] width 108 height 31
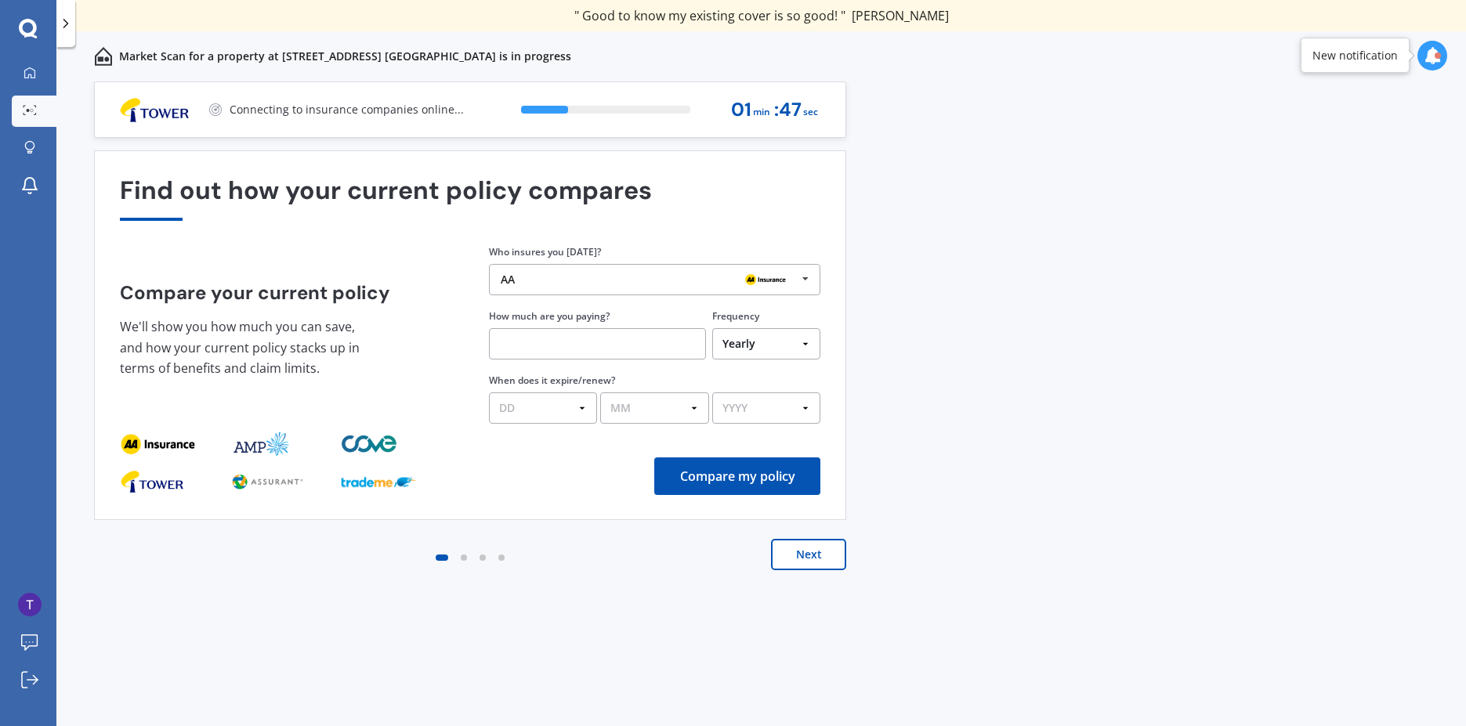
click at [769, 351] on select "Yearly Six-Monthly Quarterly Monthly Fortnightly Weekly One-Off" at bounding box center [766, 343] width 108 height 31
click at [634, 337] on input "text" at bounding box center [597, 343] width 217 height 31
type input "$1,700.00"
click at [563, 412] on select "DD 01 02 03 04 05 06 07 08 09 10 11 12 13 14 15 16 17 18 19 20 21 22 23 24 25 2…" at bounding box center [543, 408] width 108 height 31
click at [489, 393] on select "DD 01 02 03 04 05 06 07 08 09 10 11 12 13 14 15 16 17 18 19 20 21 22 23 24 25 2…" at bounding box center [543, 408] width 108 height 31
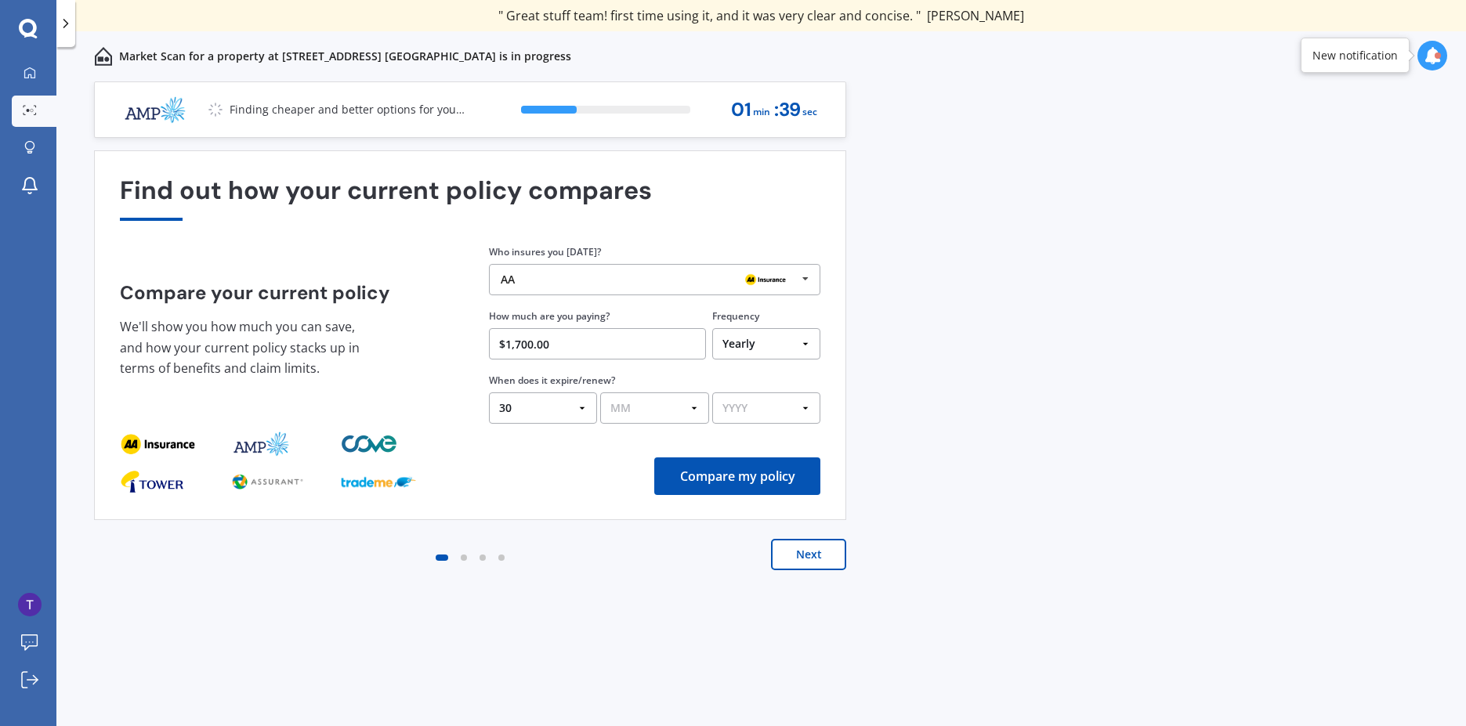
click at [552, 411] on select "DD 01 02 03 04 05 06 07 08 09 10 11 12 13 14 15 16 17 18 19 20 21 22 23 24 25 2…" at bounding box center [543, 408] width 108 height 31
click at [489, 393] on select "DD 01 02 03 04 05 06 07 08 09 10 11 12 13 14 15 16 17 18 19 20 21 22 23 24 25 2…" at bounding box center [543, 408] width 108 height 31
click at [585, 411] on select "DD 01 02 03 04 05 06 07 08 09 10 11 12 13 14 15 16 17 18 19 20 21 22 23 24 25 2…" at bounding box center [543, 408] width 108 height 31
select select "04"
click at [489, 393] on select "DD 01 02 03 04 05 06 07 08 09 10 11 12 13 14 15 16 17 18 19 20 21 22 23 24 25 2…" at bounding box center [543, 408] width 108 height 31
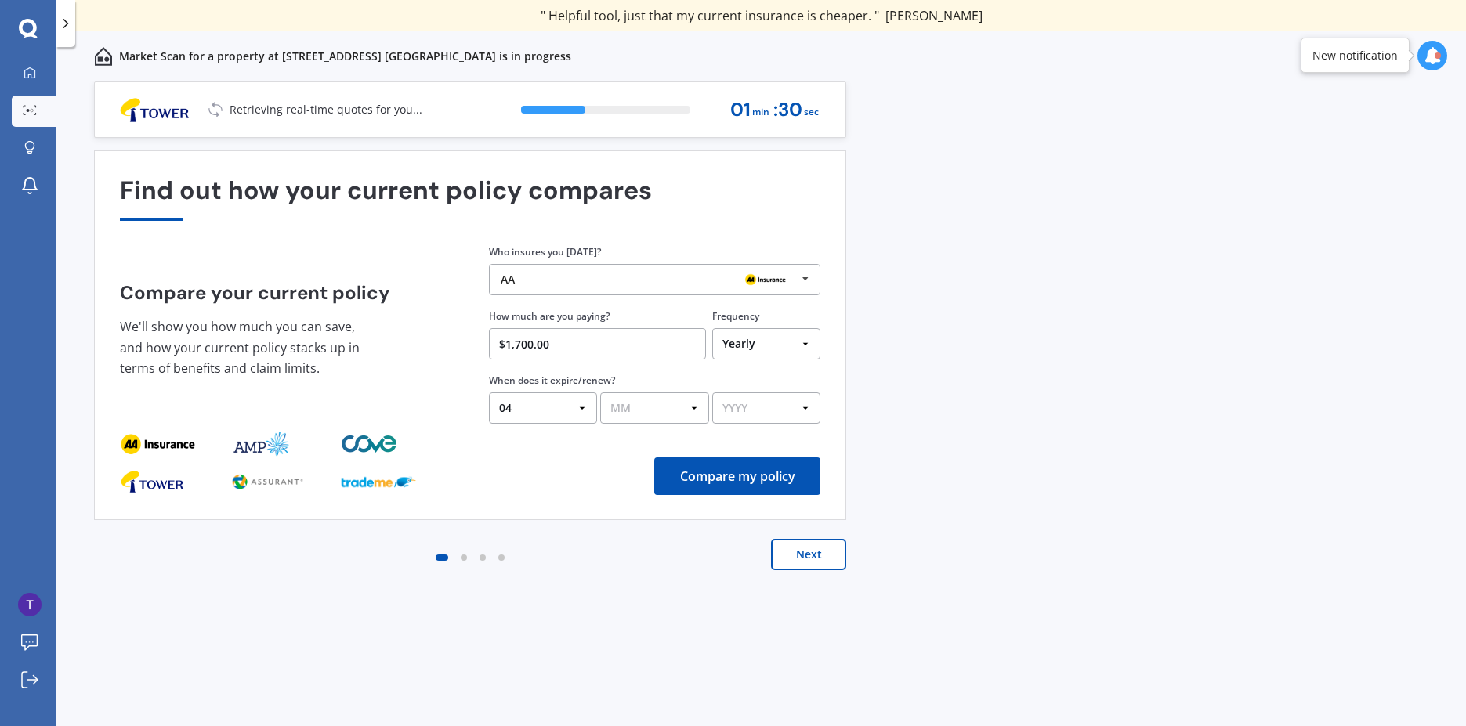
click at [676, 407] on select "MM 01 02 03 04 05 06 07 08 09 10 11 12" at bounding box center [654, 408] width 108 height 31
select select "09"
click at [600, 393] on select "MM 01 02 03 04 05 06 07 08 09 10 11 12" at bounding box center [654, 408] width 108 height 31
click at [785, 408] on select "YYYY 2026 2025 2024" at bounding box center [766, 408] width 108 height 31
select select "2026"
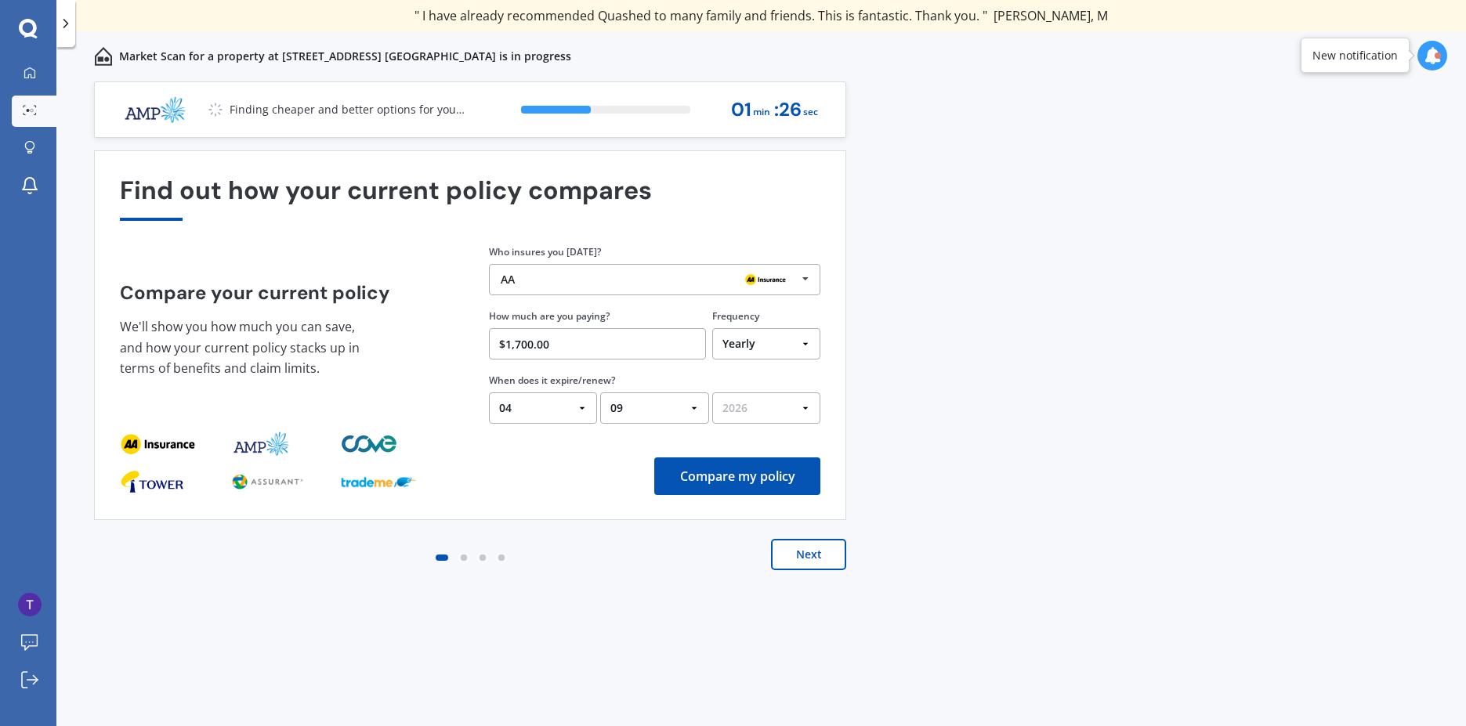
click at [712, 393] on select "YYYY 2026 2025 2024" at bounding box center [766, 408] width 108 height 31
click at [771, 482] on button "Compare my policy" at bounding box center [737, 477] width 166 height 38
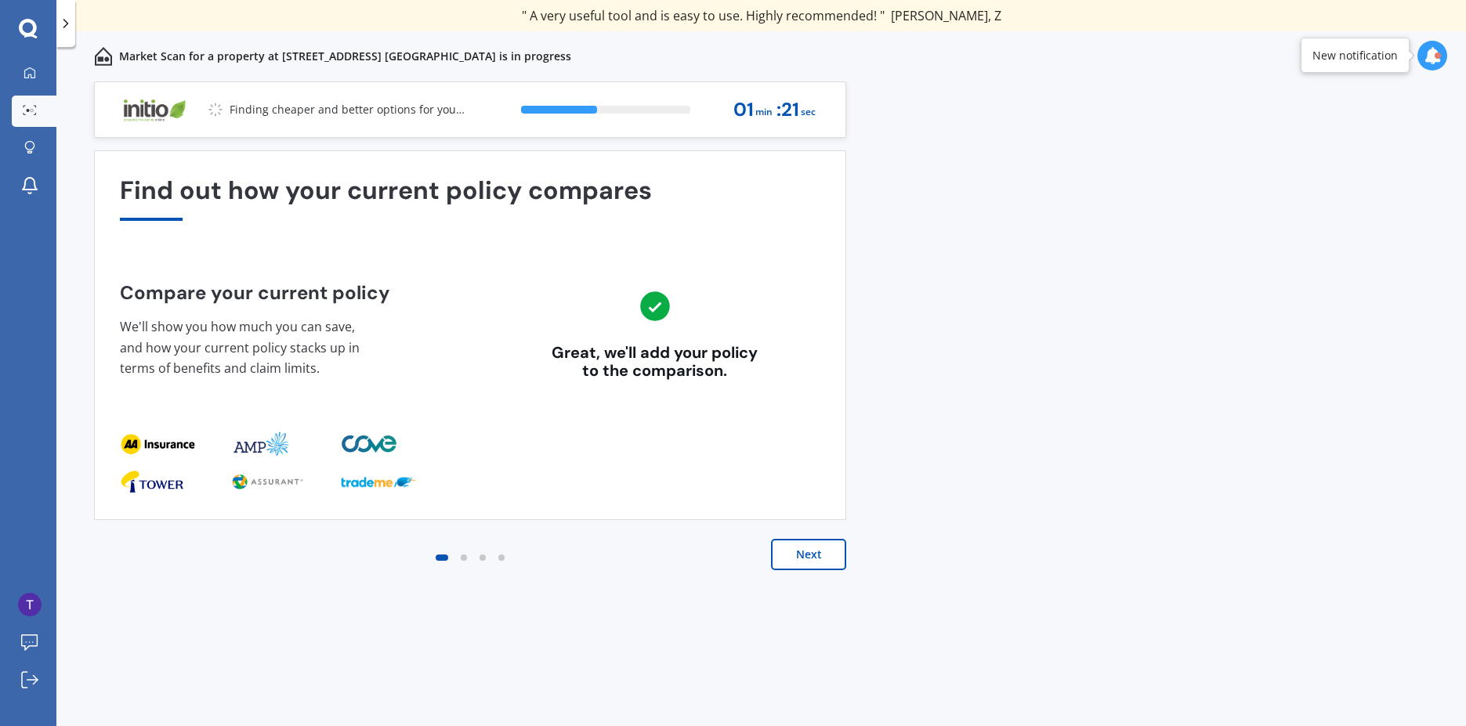
click at [802, 544] on button "Next" at bounding box center [808, 554] width 75 height 31
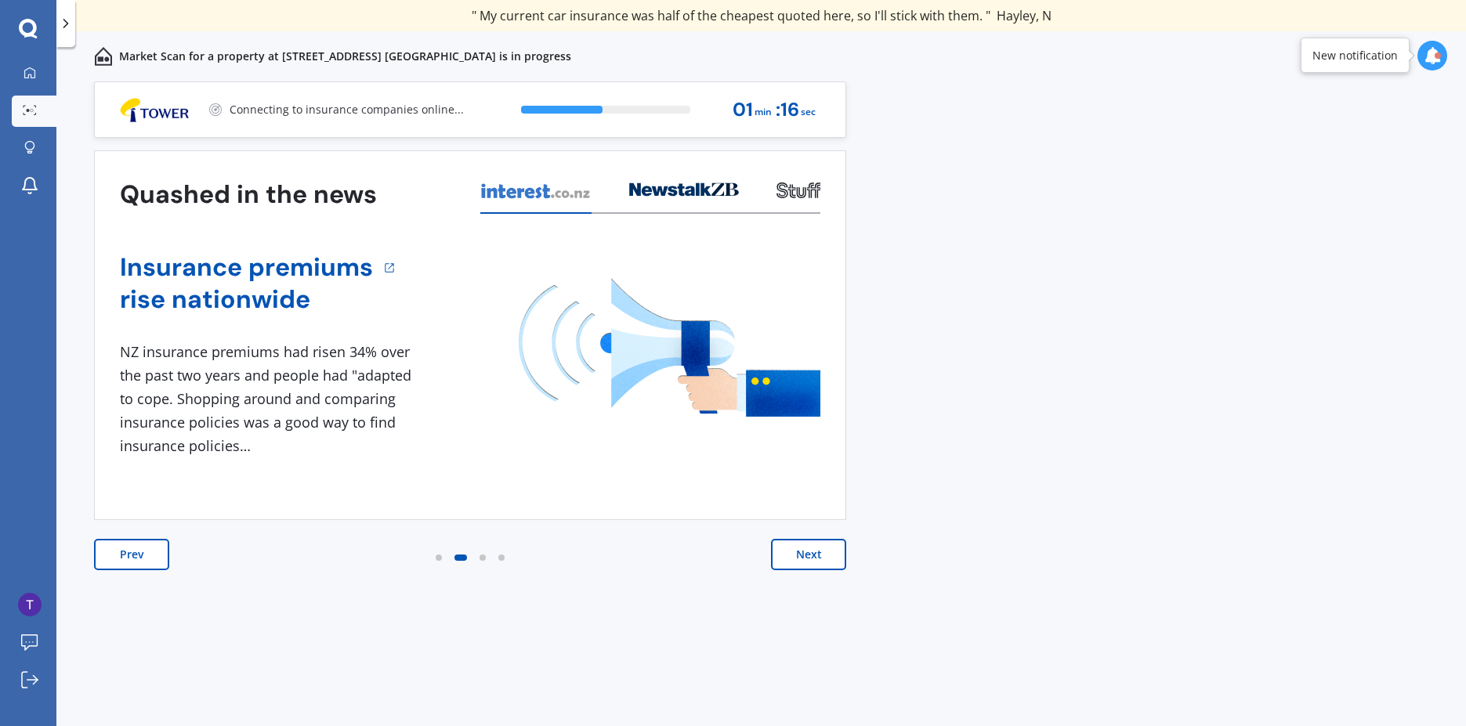
click at [802, 544] on button "Next" at bounding box center [808, 554] width 75 height 31
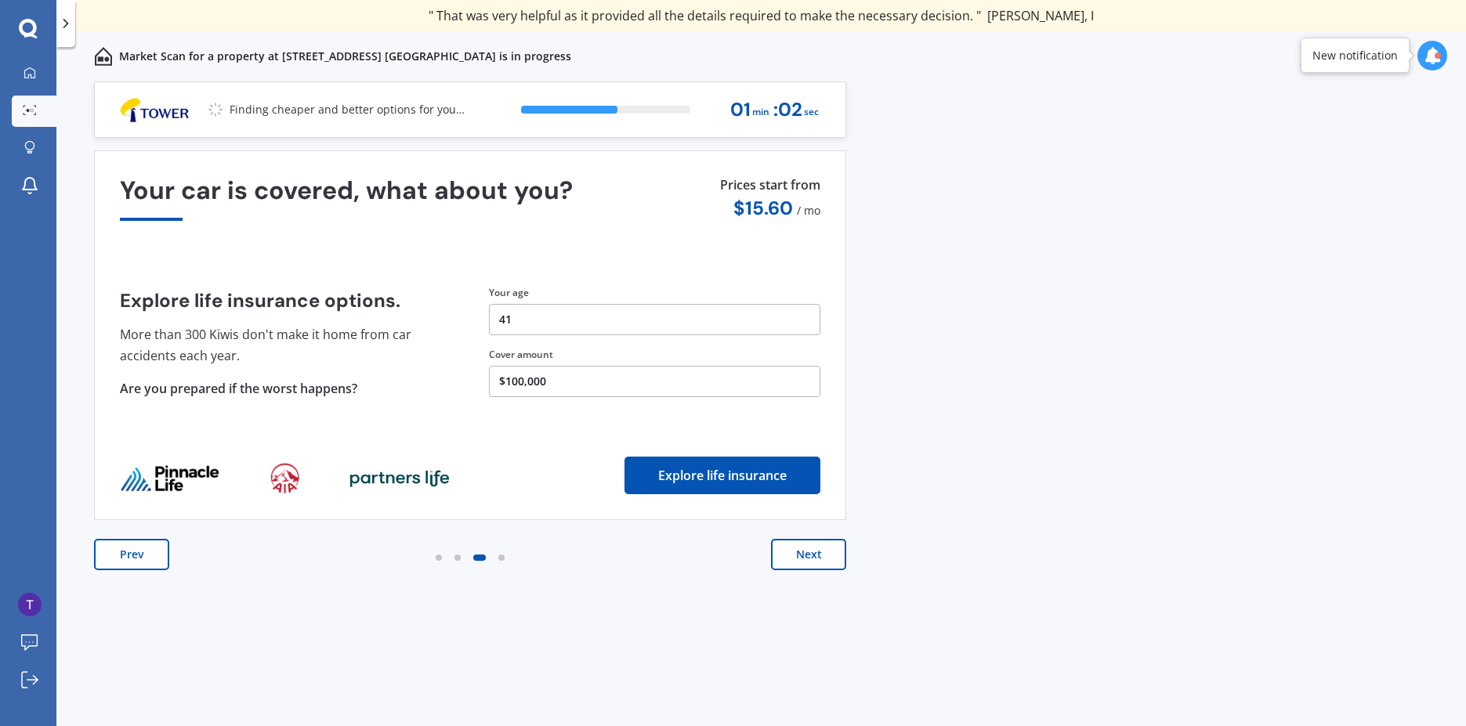
click at [813, 555] on button "Next" at bounding box center [808, 554] width 75 height 31
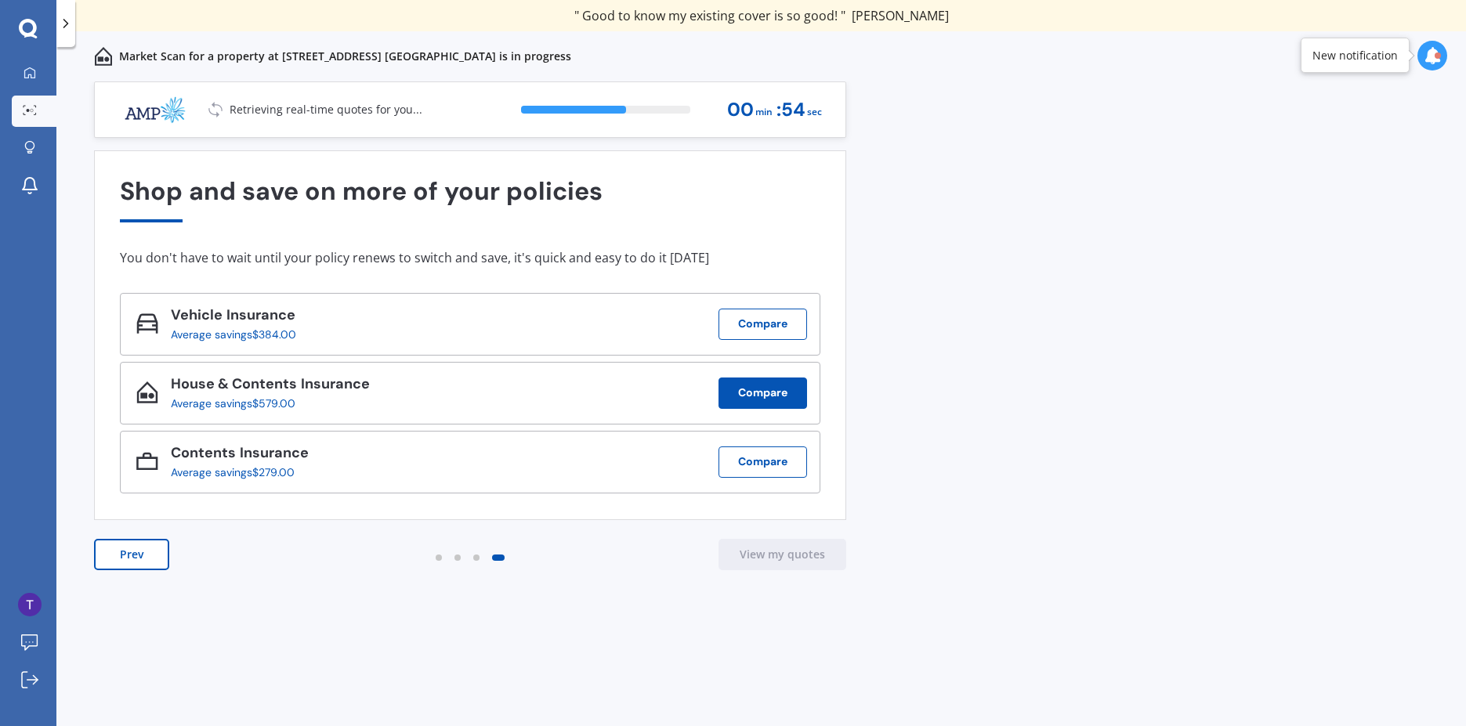
click at [781, 395] on button "Compare" at bounding box center [762, 393] width 89 height 31
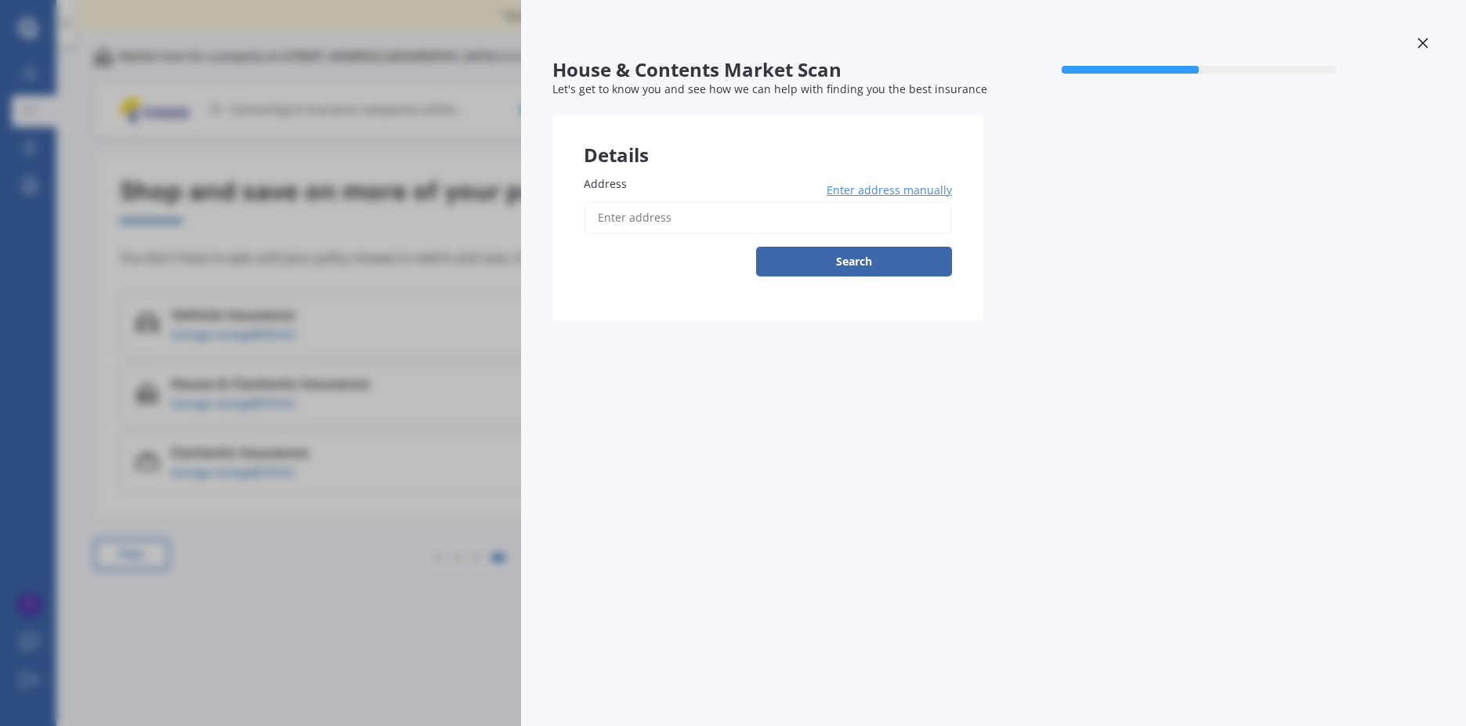
click at [313, 242] on div "House & Contents Market Scan 50 % Let's get to know you and see how we can help…" at bounding box center [733, 363] width 1466 height 726
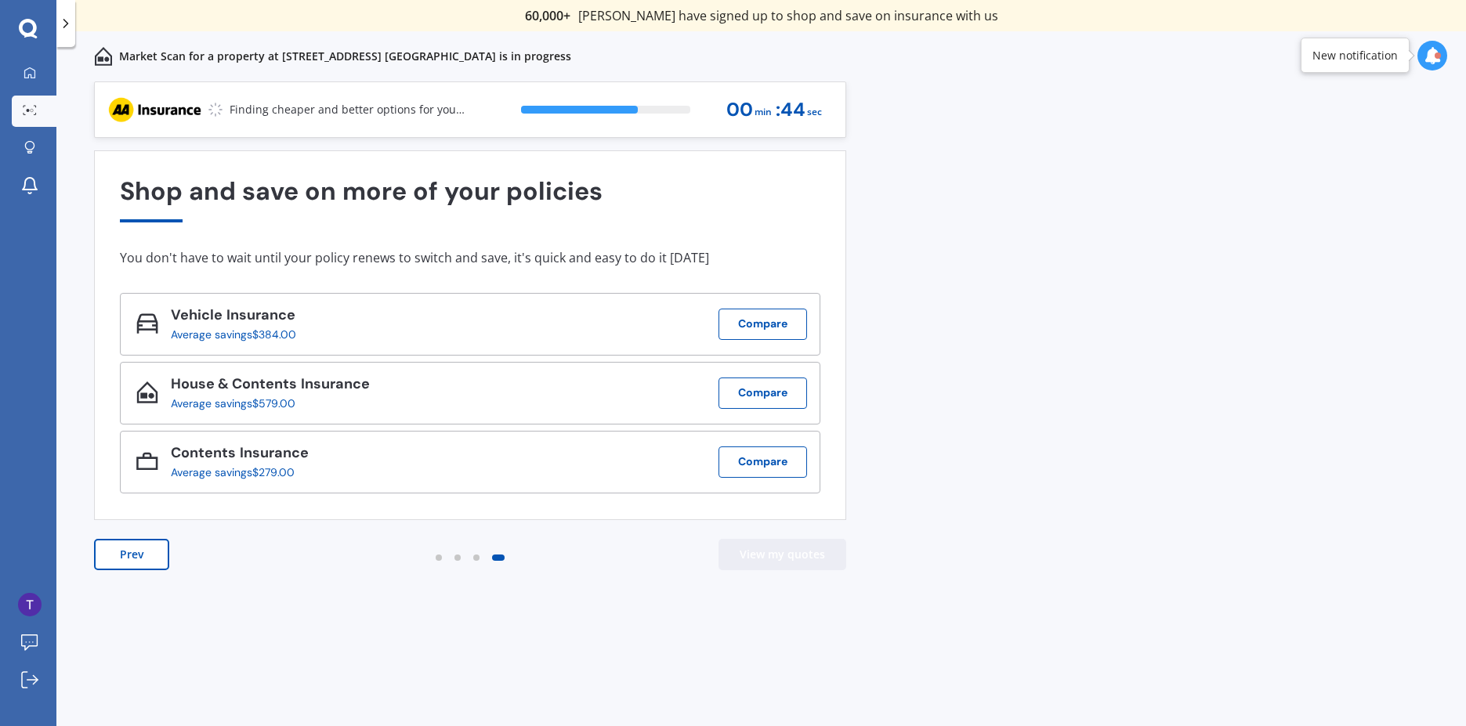
click at [783, 554] on button "View my quotes" at bounding box center [782, 554] width 128 height 31
click at [766, 391] on button "Compare" at bounding box center [762, 393] width 89 height 31
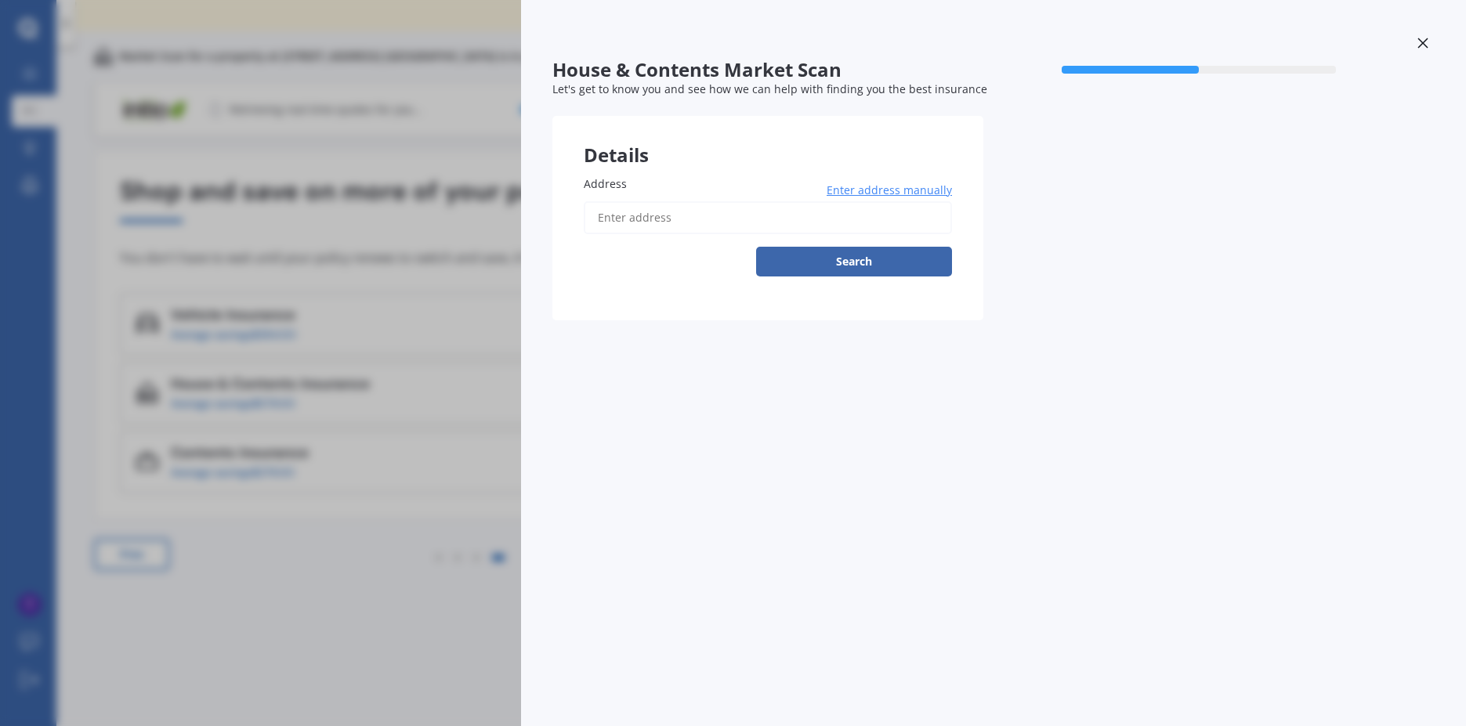
click at [389, 280] on div "House & Contents Market Scan 50 % Let's get to know you and see how we can help…" at bounding box center [733, 363] width 1466 height 726
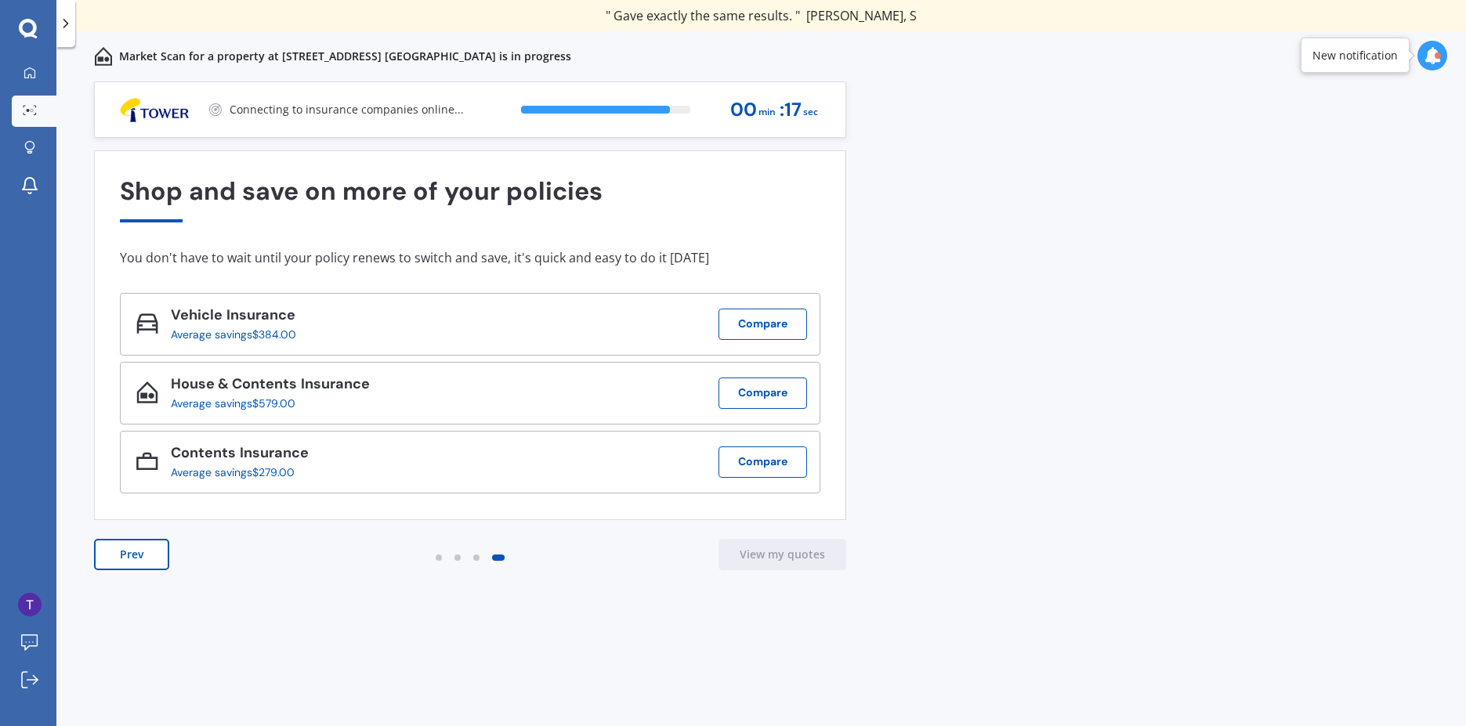
click at [1430, 58] on icon at bounding box center [1432, 55] width 17 height 17
click at [1280, 309] on div "Previous 60,000+ Kiwis have signed up to shop and save on insurance with us " H…" at bounding box center [760, 420] width 1409 height 679
drag, startPoint x: 1211, startPoint y: 273, endPoint x: 939, endPoint y: 223, distance: 277.2
click at [939, 223] on div "Previous 60,000+ Kiwis have signed up to shop and save on insurance with us " H…" at bounding box center [760, 420] width 1409 height 679
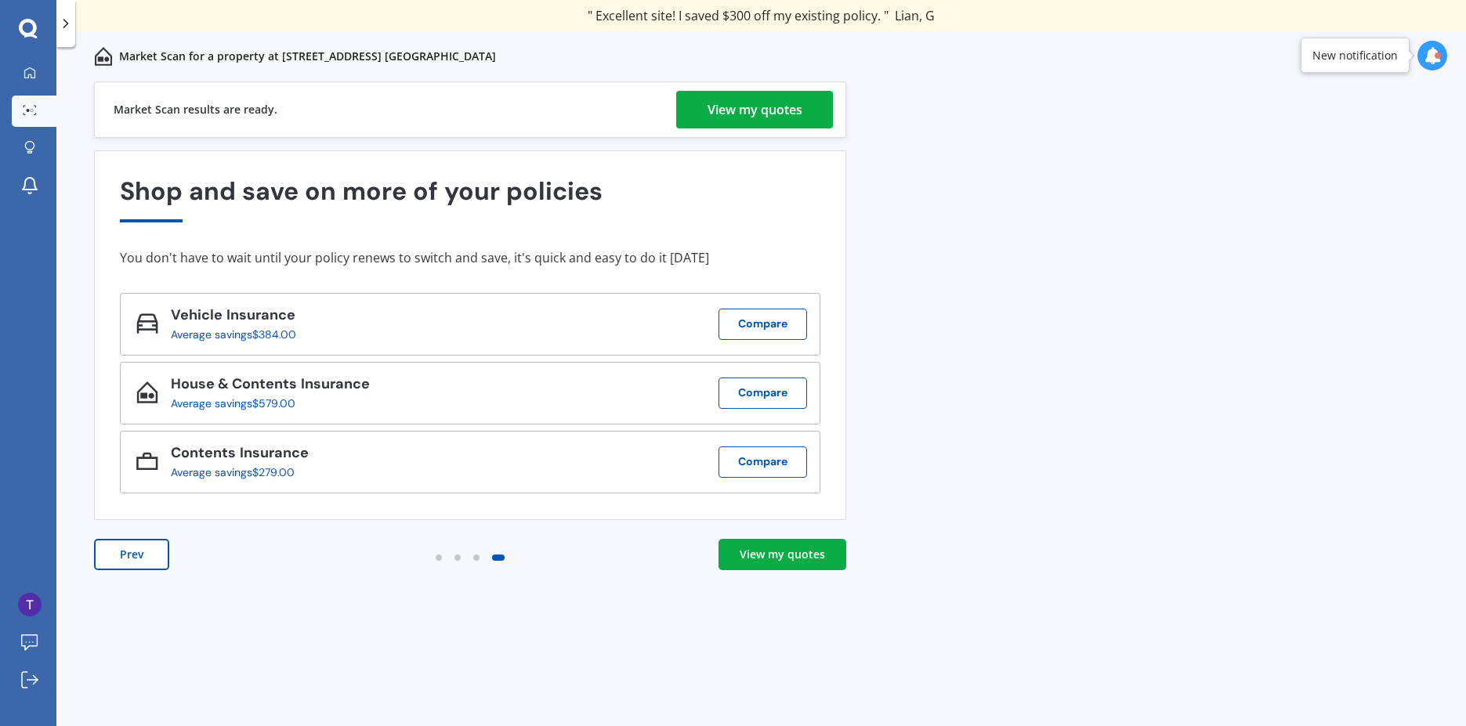
click at [748, 547] on div "View my quotes" at bounding box center [782, 555] width 85 height 16
